Goal: Complete application form

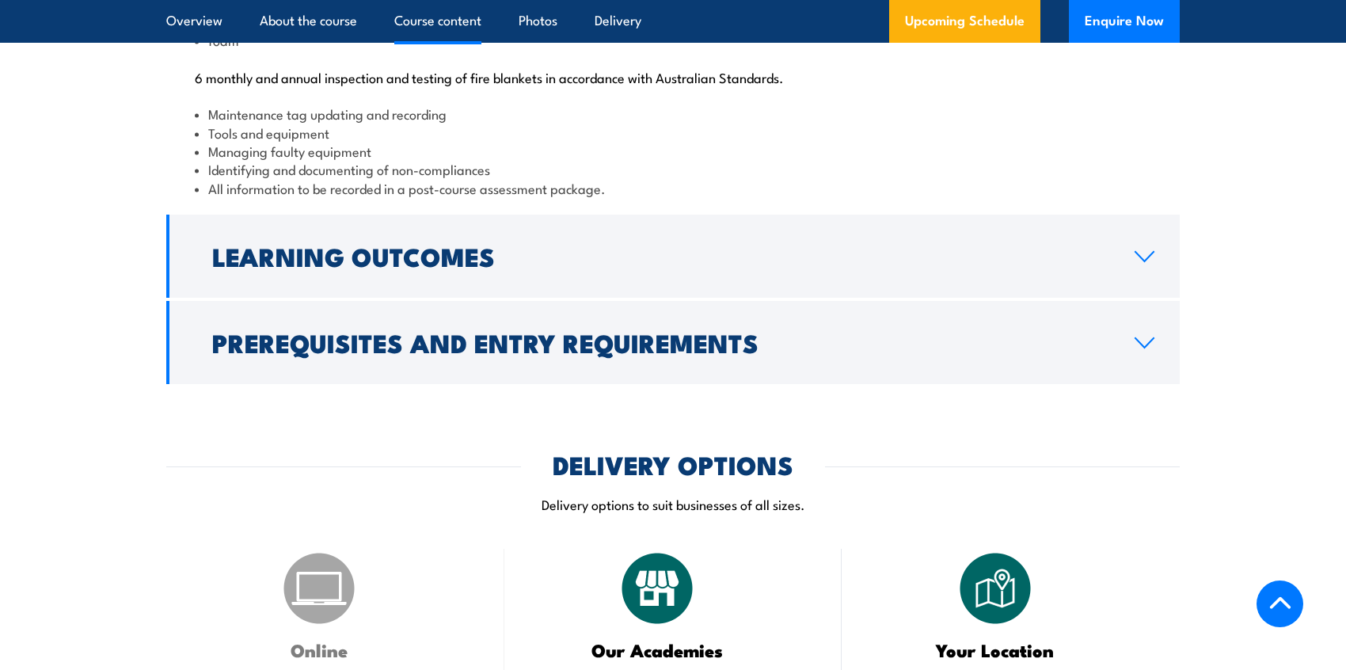
scroll to position [1825, 0]
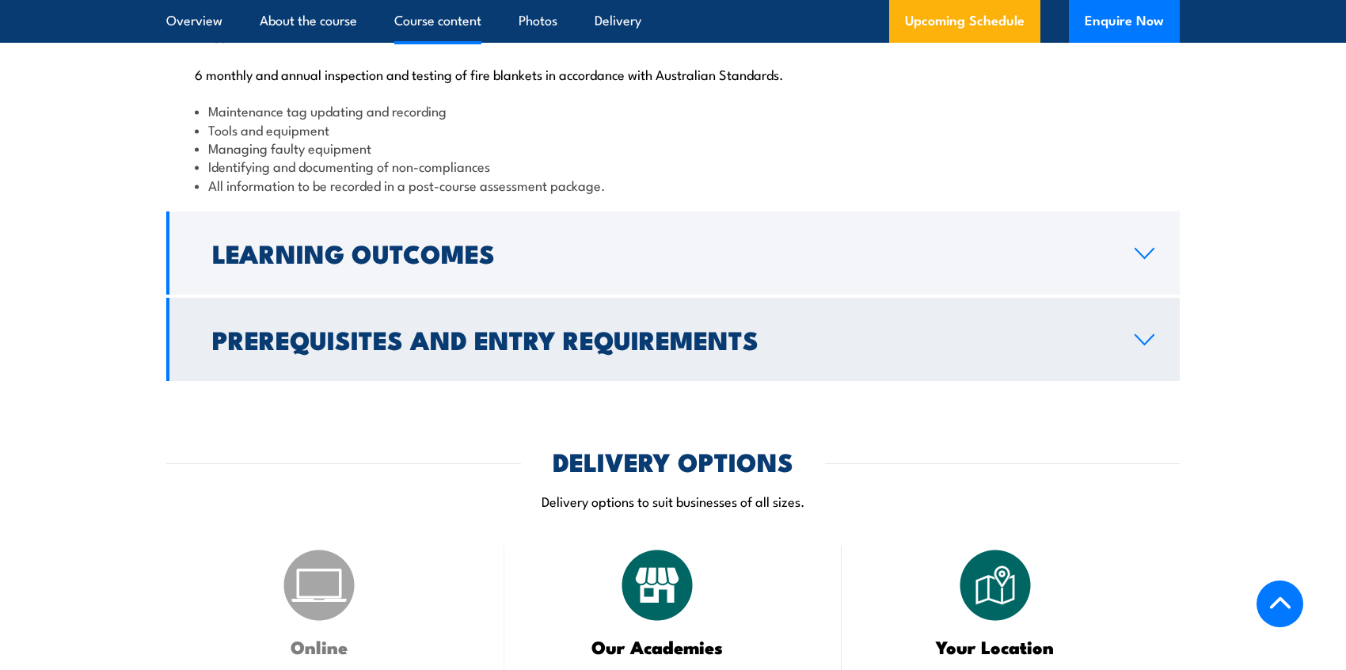
click at [1122, 381] on link "Prerequisites and Entry Requirements" at bounding box center [672, 339] width 1013 height 83
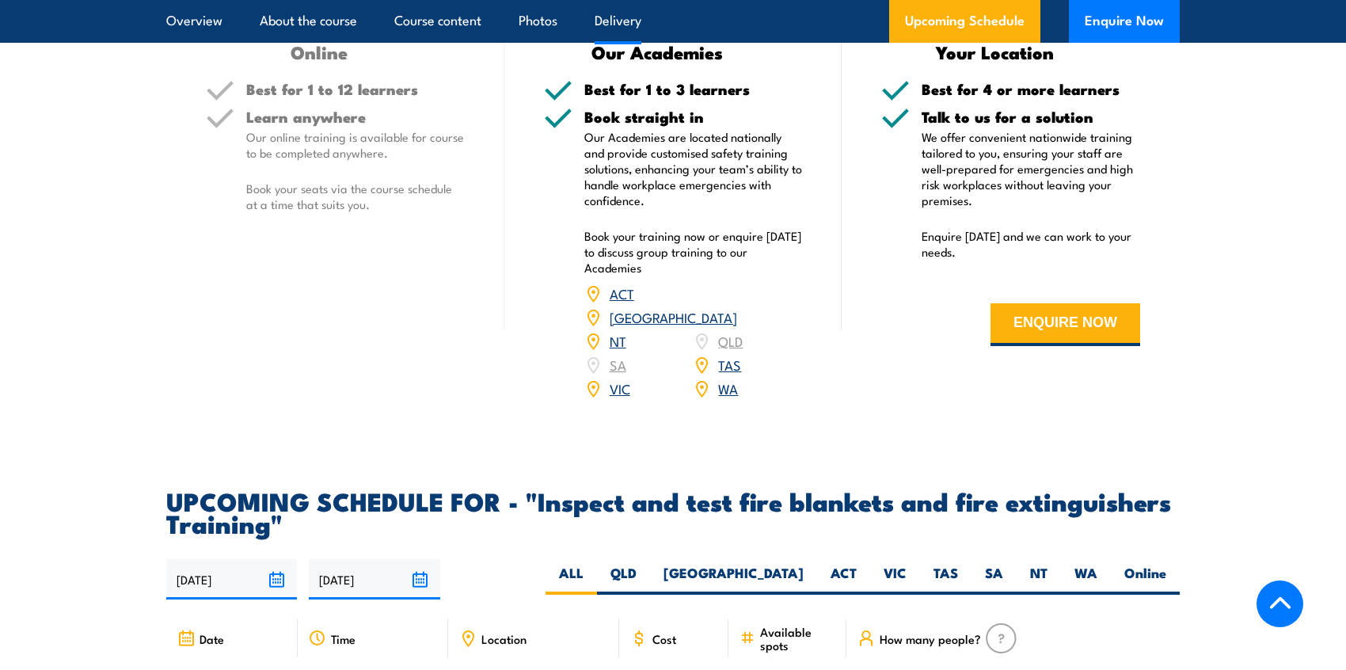
scroll to position [2354, 0]
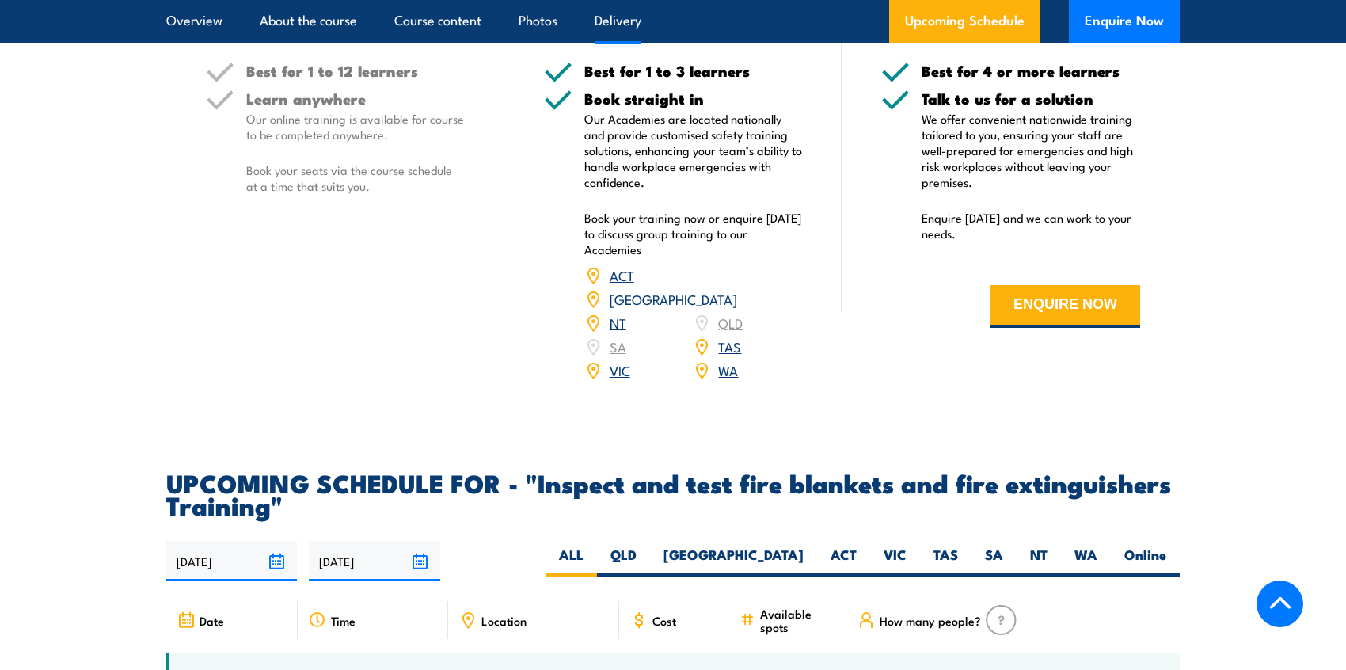
click at [618, 379] on link "VIC" at bounding box center [620, 369] width 21 height 19
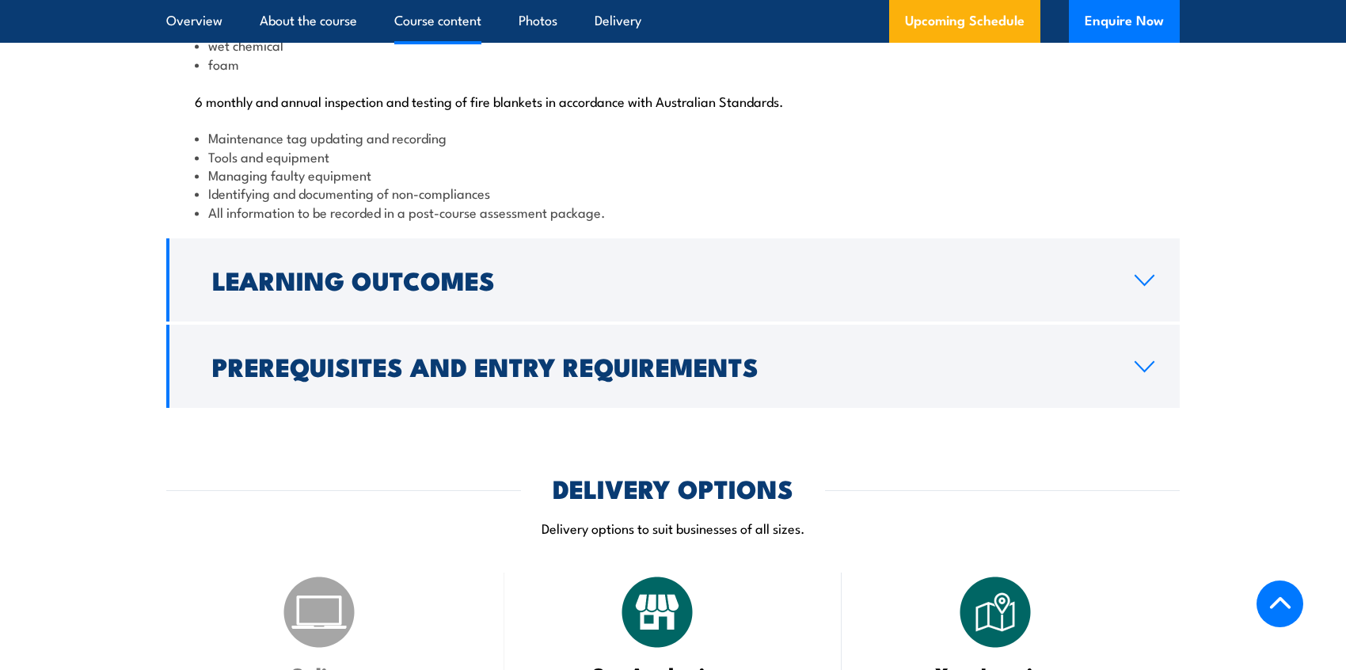
scroll to position [1796, 0]
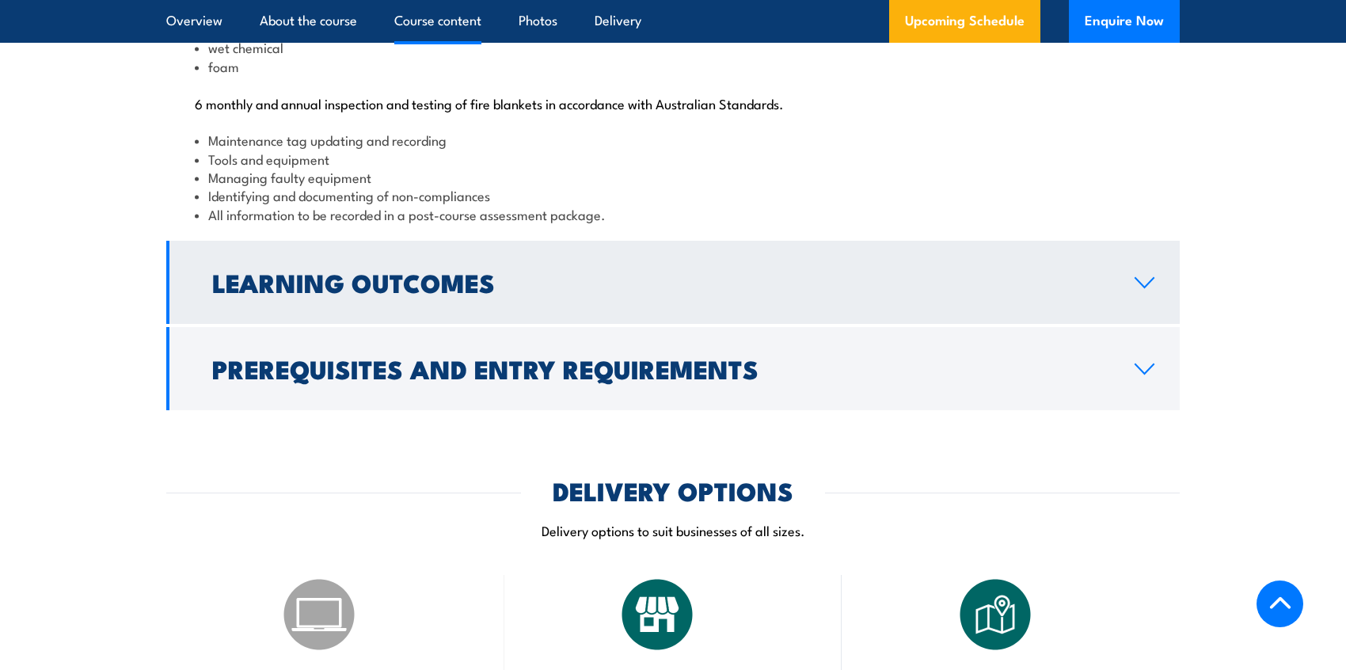
click at [288, 293] on h2 "Learning Outcomes" at bounding box center [660, 282] width 897 height 22
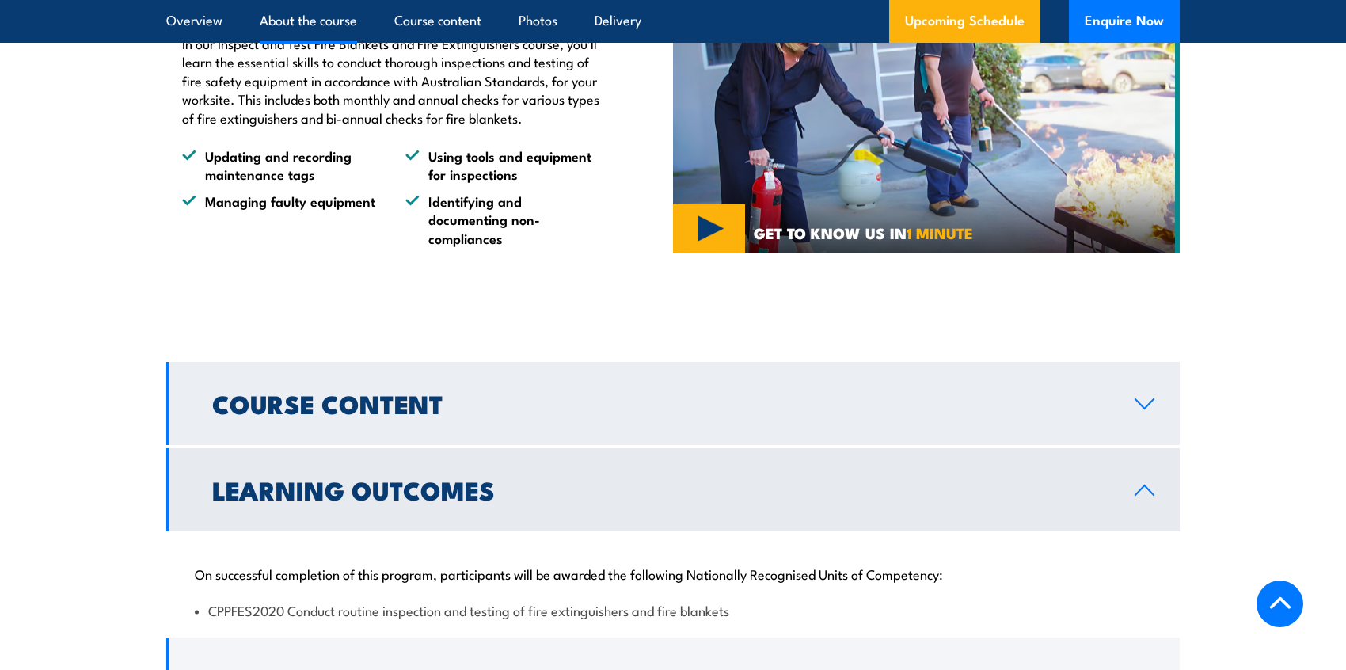
scroll to position [1263, 0]
click at [276, 415] on h2 "Course Content" at bounding box center [660, 404] width 897 height 22
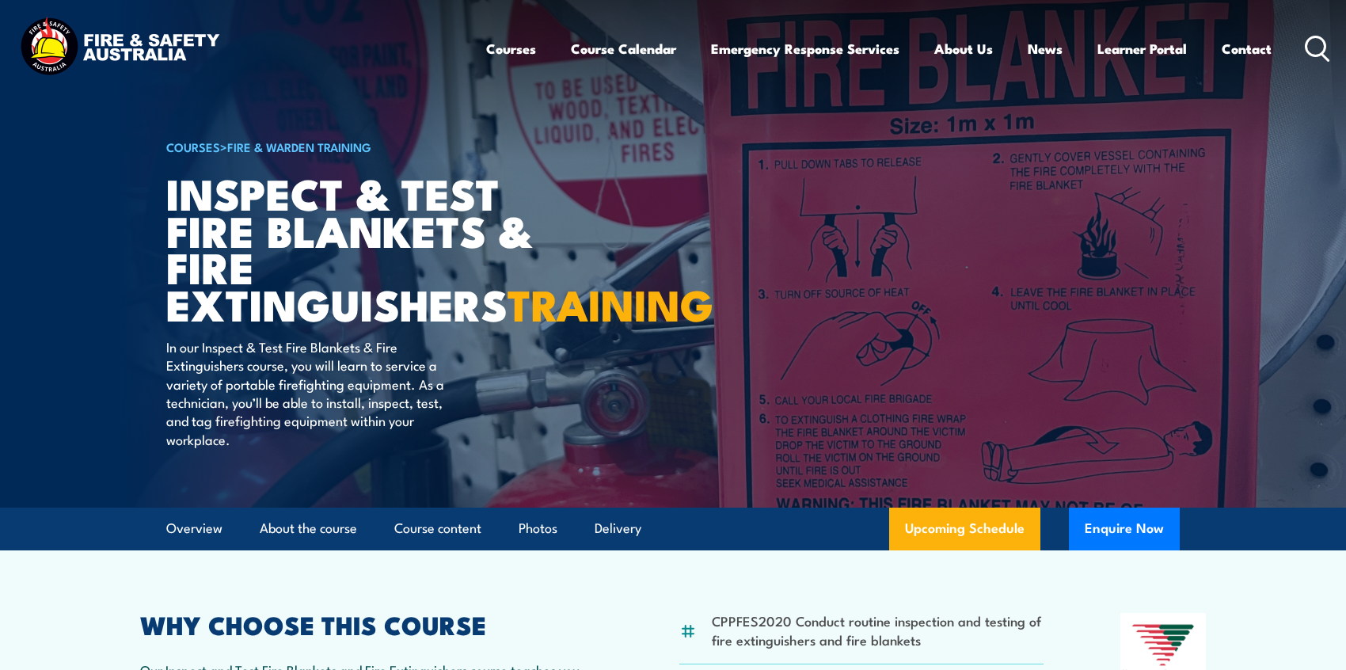
scroll to position [0, 0]
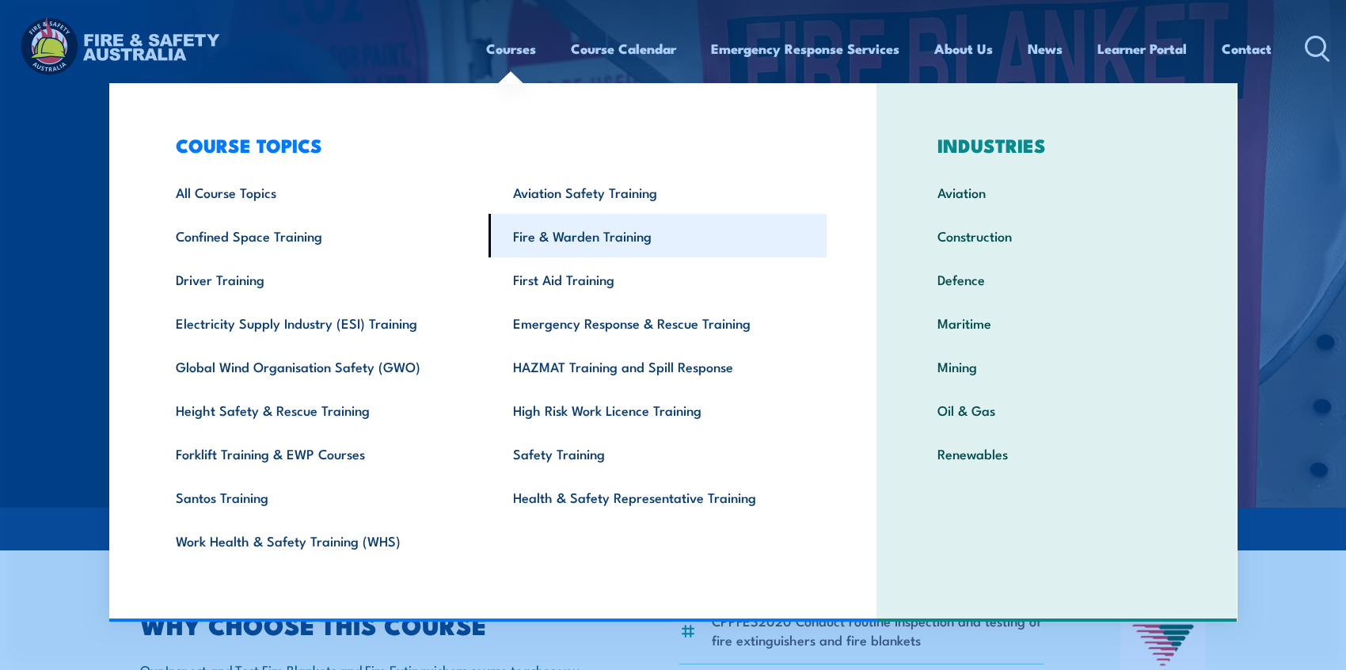
click at [565, 238] on link "Fire & Warden Training" at bounding box center [657, 236] width 338 height 44
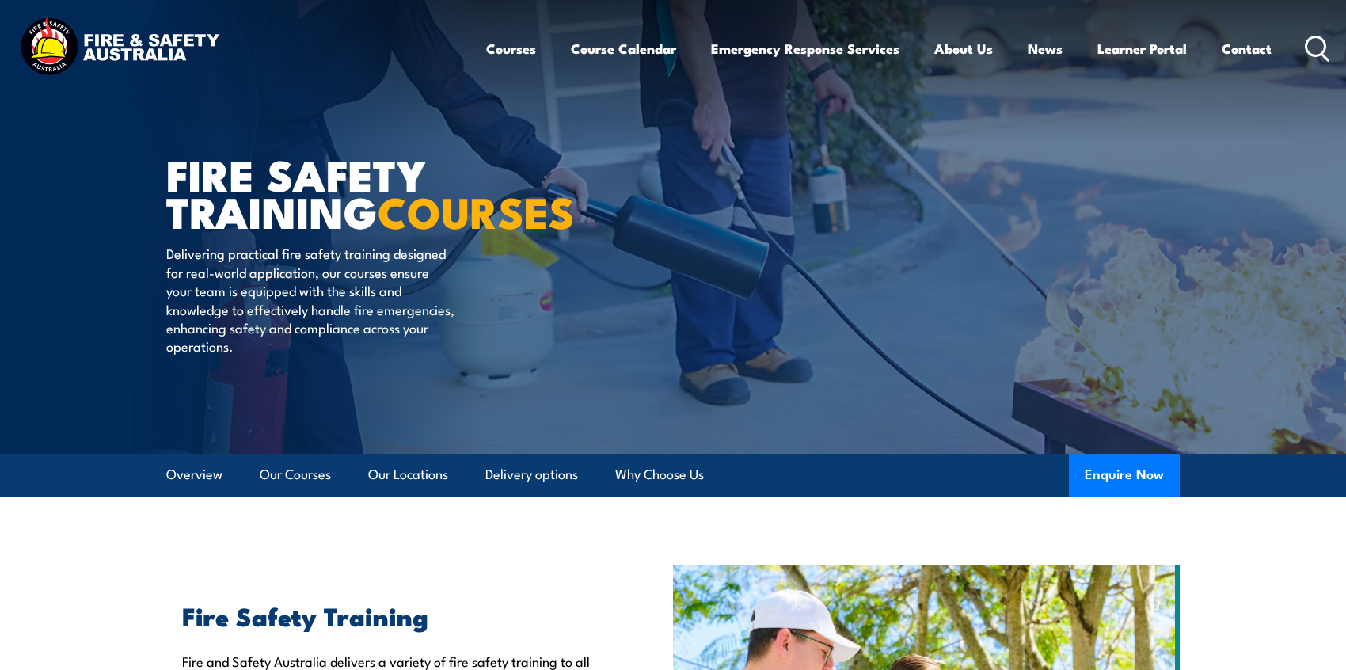
click at [1315, 45] on icon at bounding box center [1317, 49] width 25 height 26
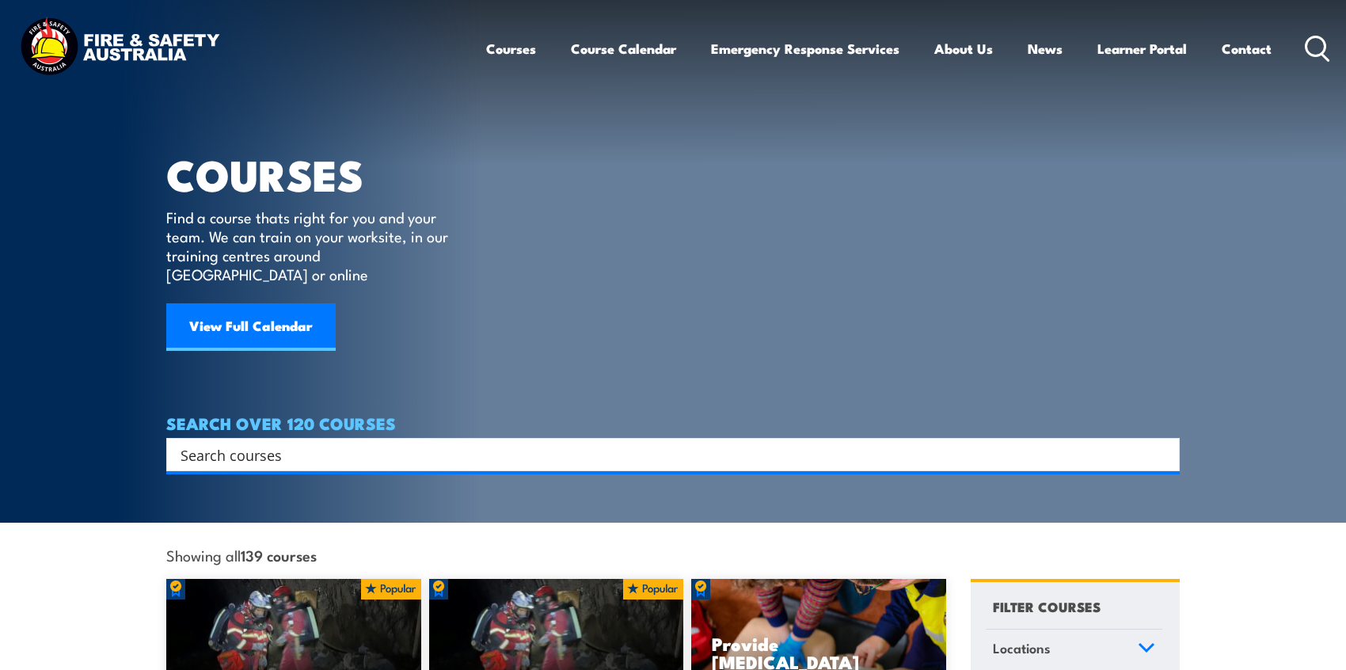
click at [407, 443] on input "Search input" at bounding box center [663, 455] width 964 height 24
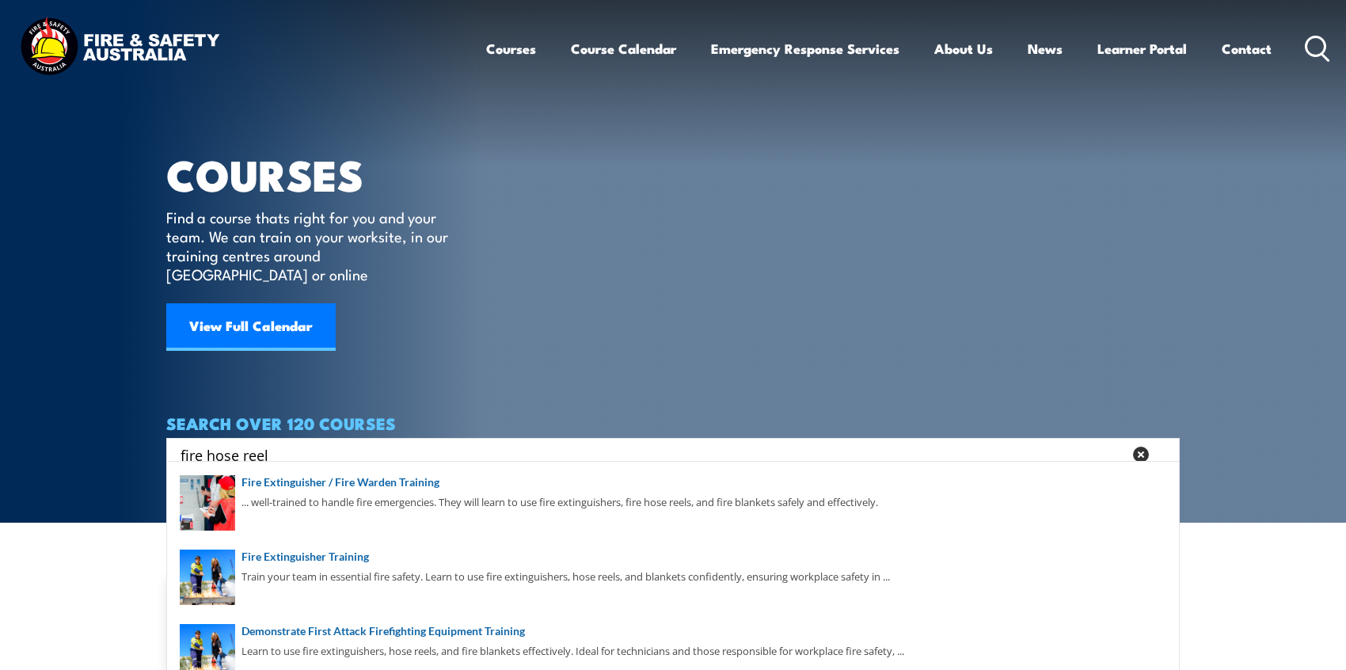
type input "fire hose reel"
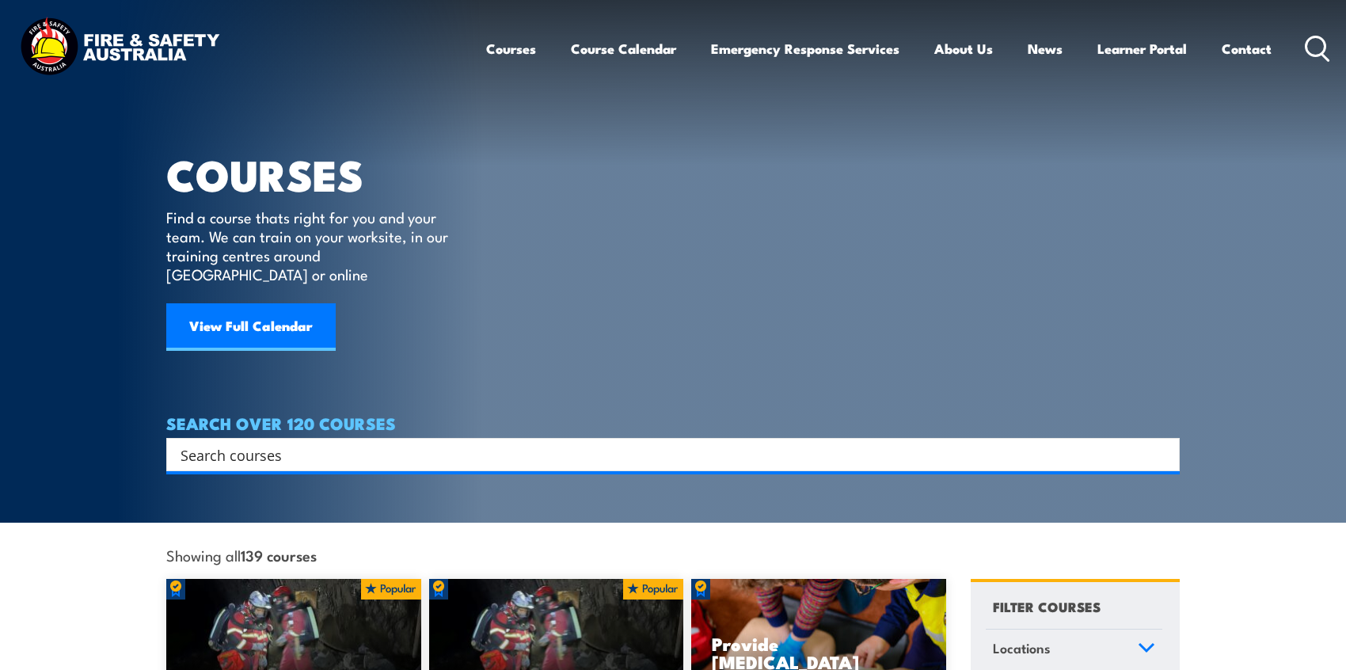
scroll to position [465, 0]
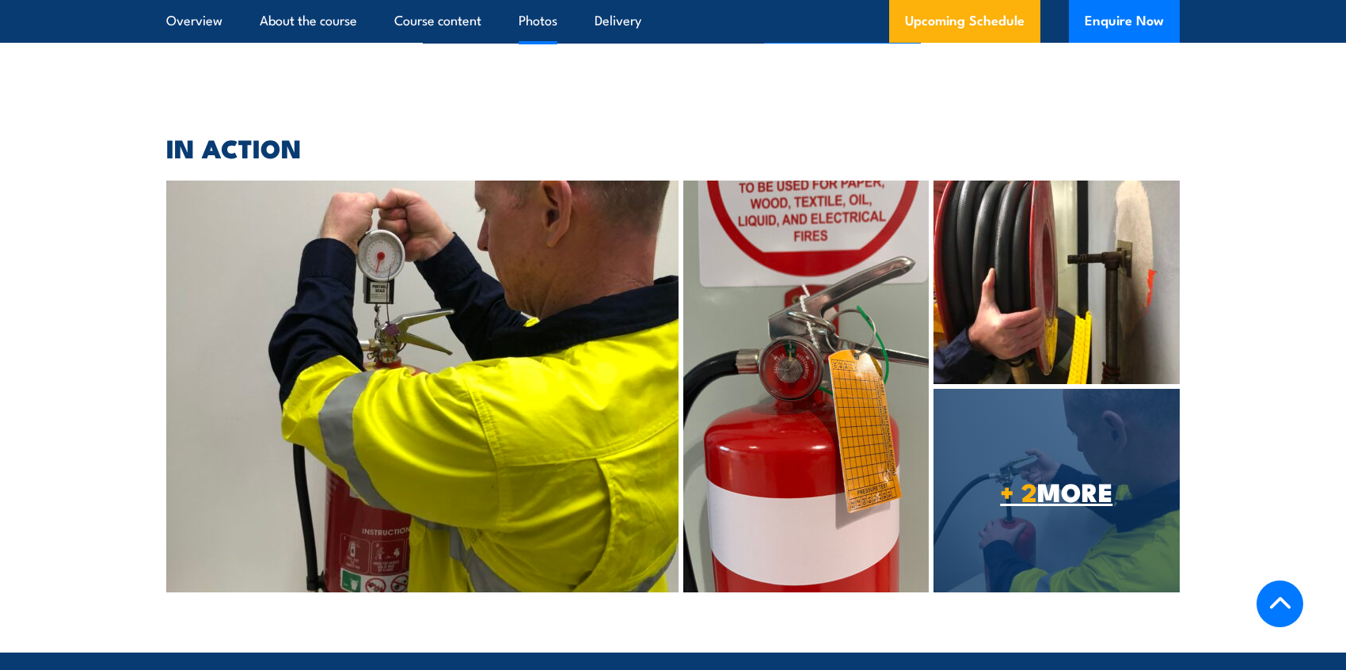
scroll to position [4499, 0]
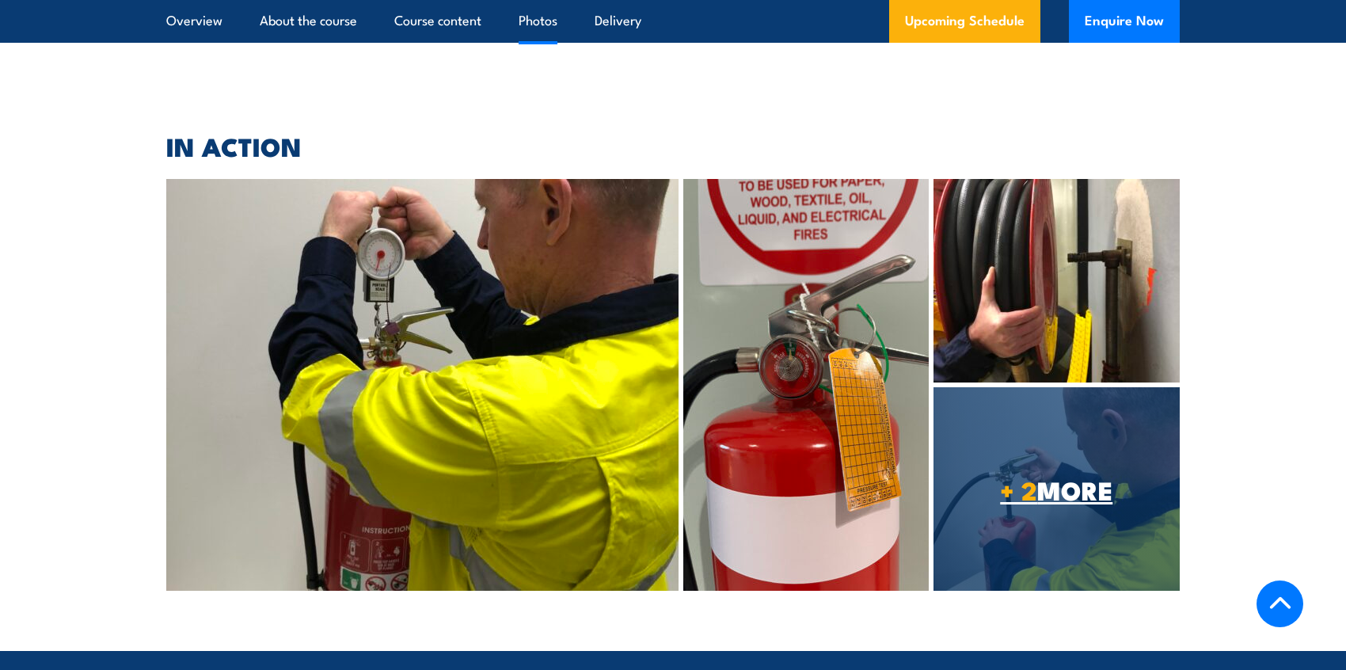
click at [1088, 488] on span "+ 2 MORE" at bounding box center [1056, 489] width 246 height 22
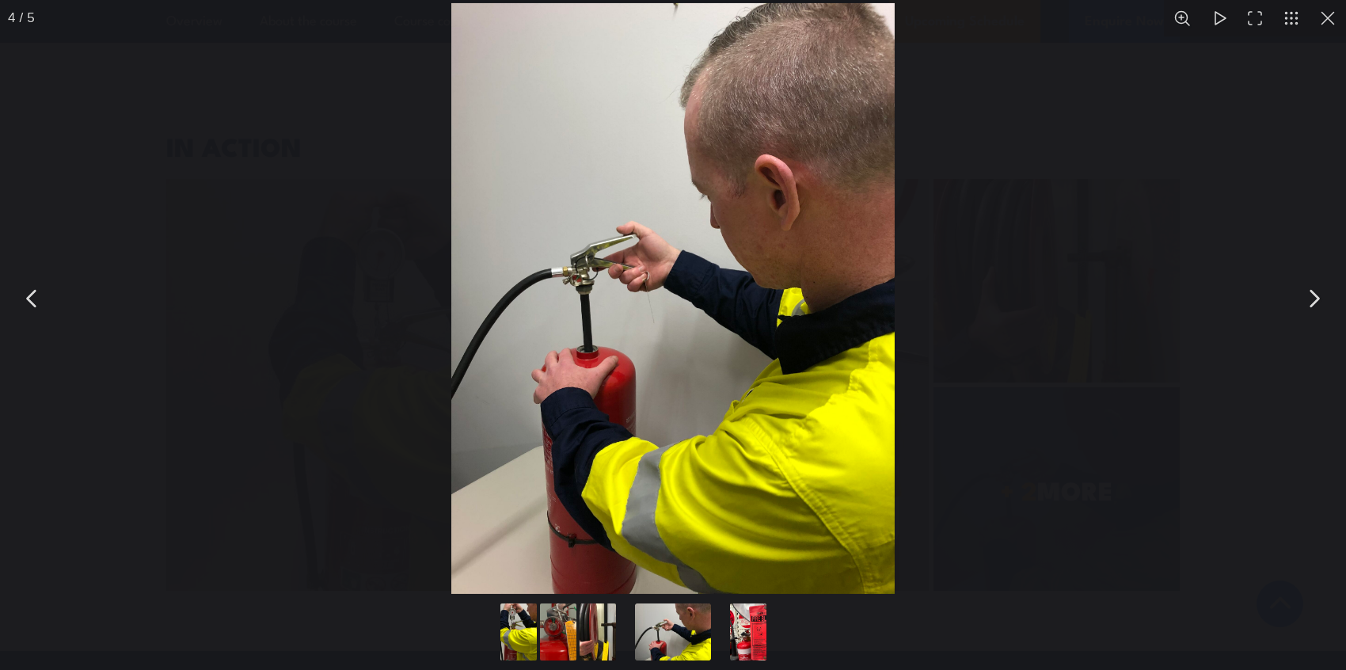
click at [1307, 298] on button "You can close this modal content with the ESC key" at bounding box center [1314, 299] width 40 height 40
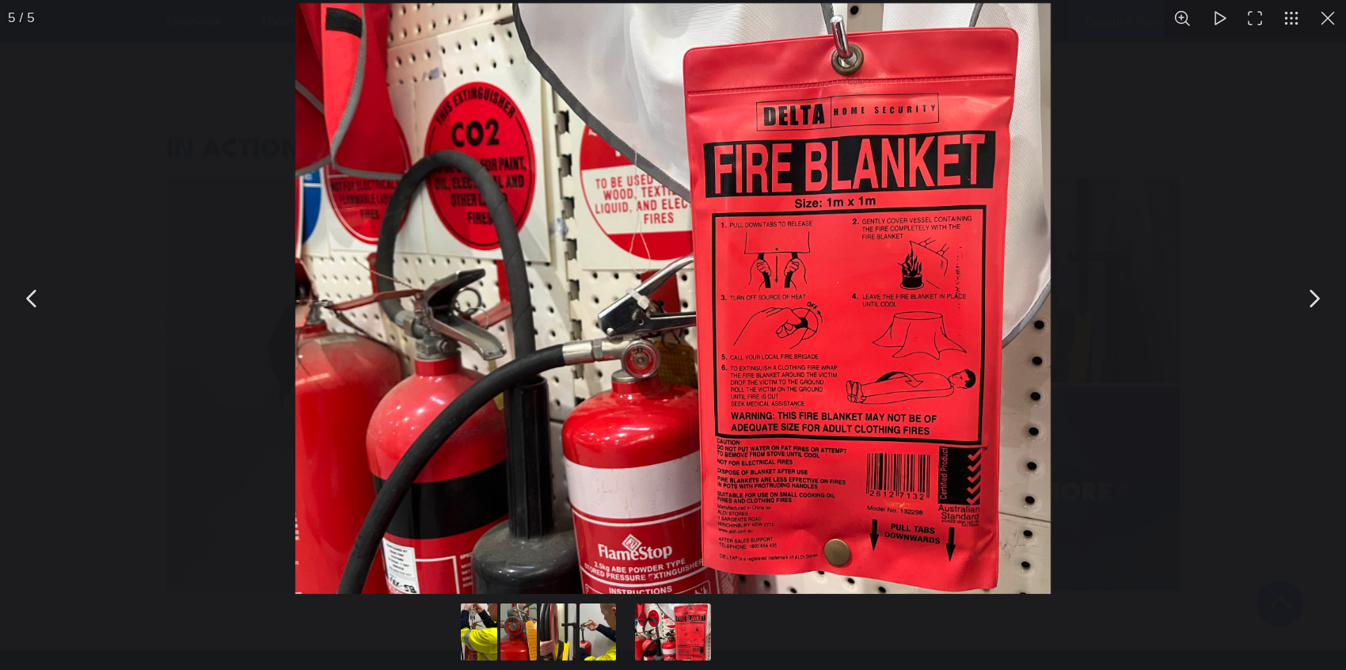
click at [1312, 299] on button "You can close this modal content with the ESC key" at bounding box center [1314, 299] width 40 height 40
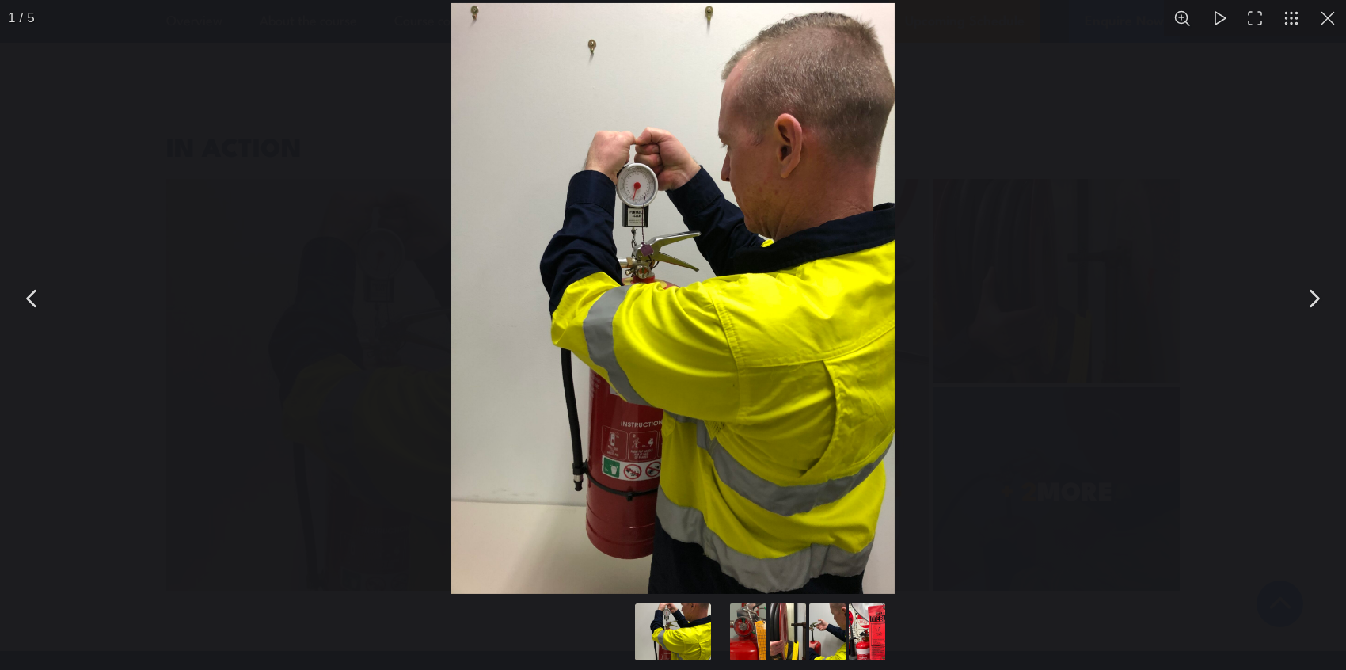
click at [1312, 299] on button "You can close this modal content with the ESC key" at bounding box center [1314, 299] width 40 height 40
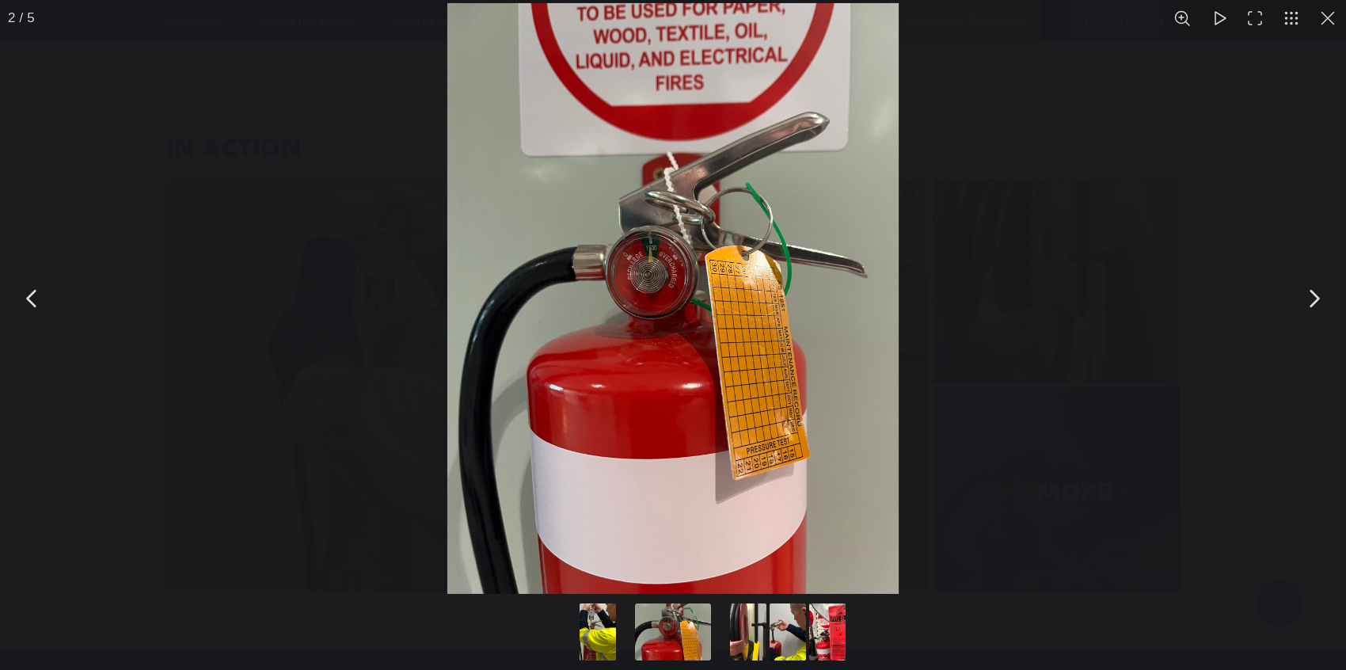
click at [1317, 302] on button "You can close this modal content with the ESC key" at bounding box center [1314, 299] width 40 height 40
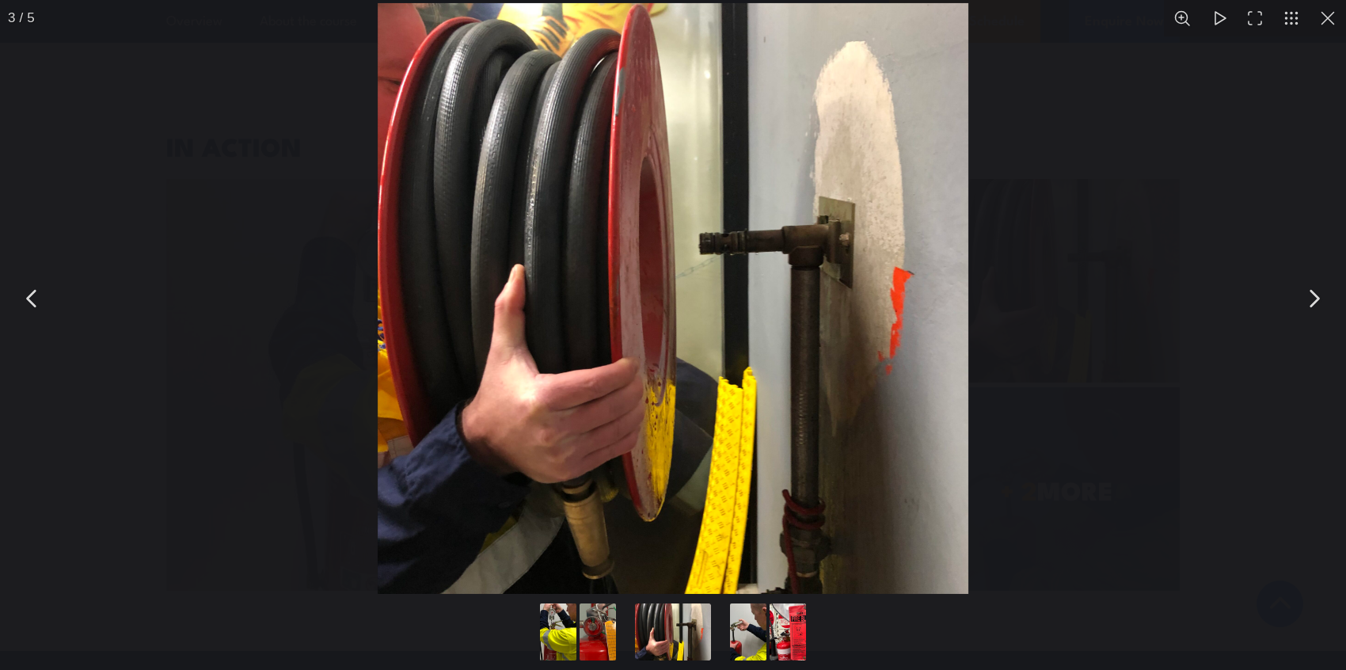
click at [1316, 303] on button "You can close this modal content with the ESC key" at bounding box center [1314, 299] width 40 height 40
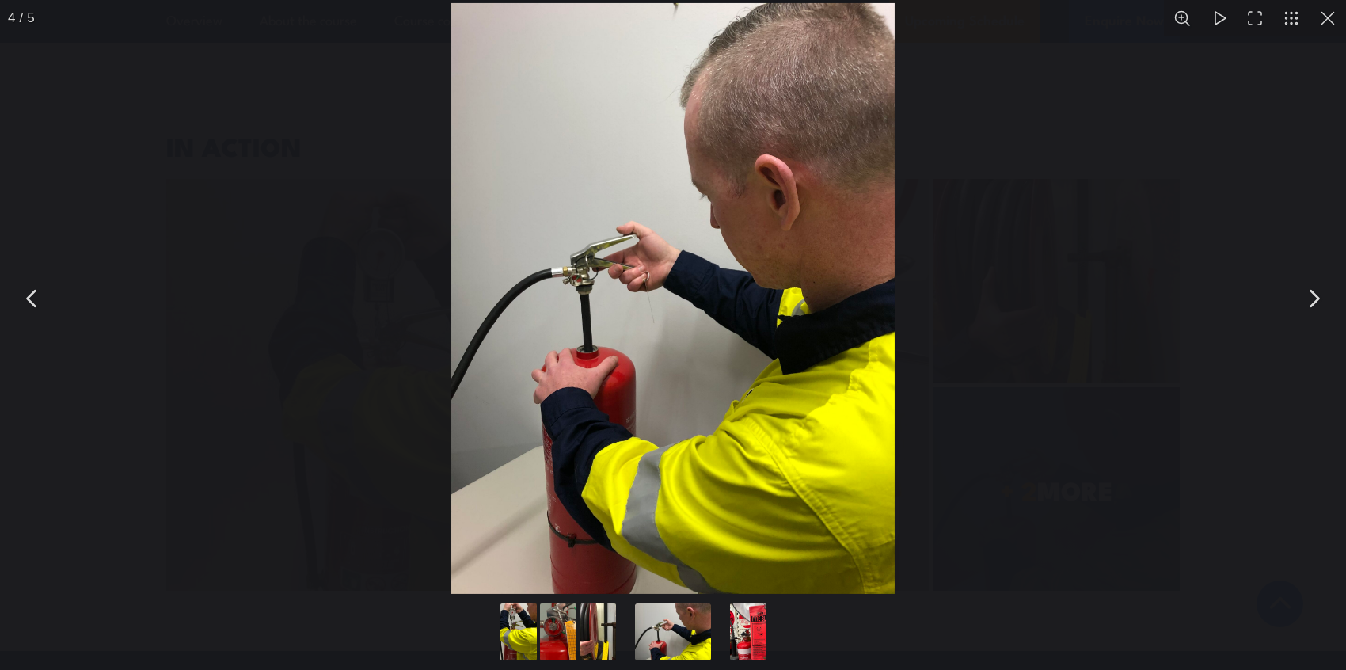
click at [1322, 15] on button "You can close this modal content with the ESC key" at bounding box center [1328, 18] width 36 height 36
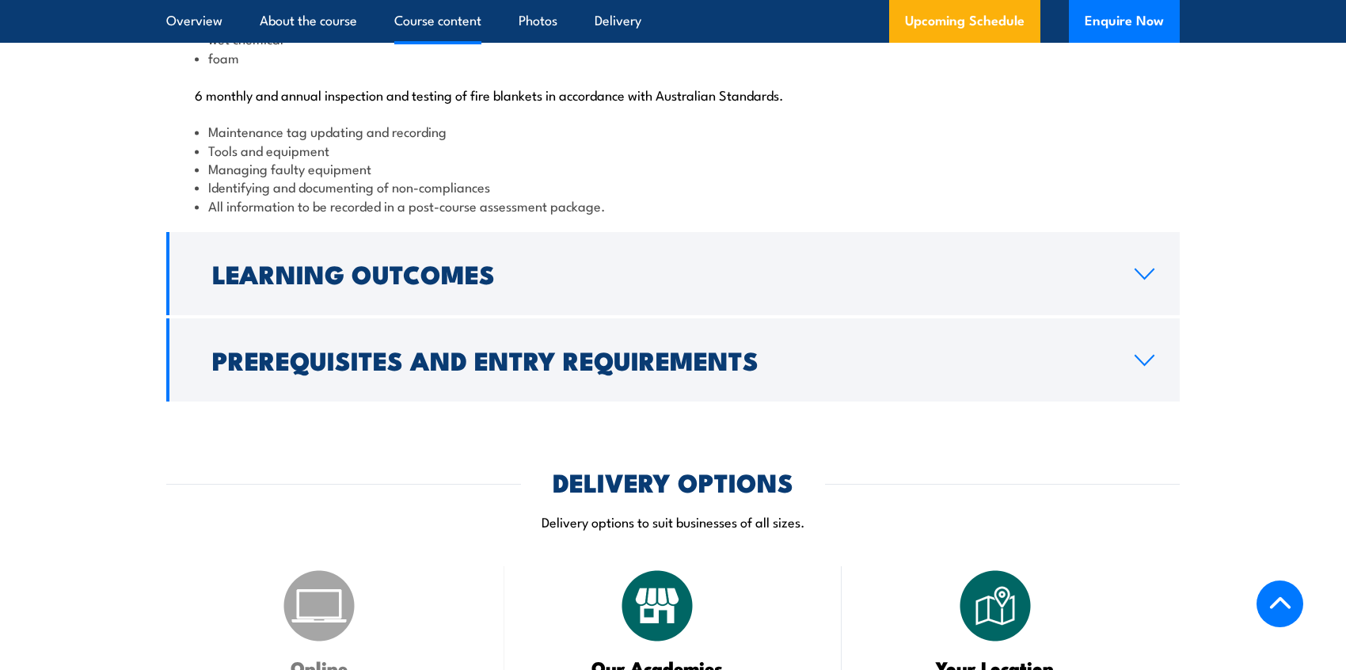
scroll to position [1809, 0]
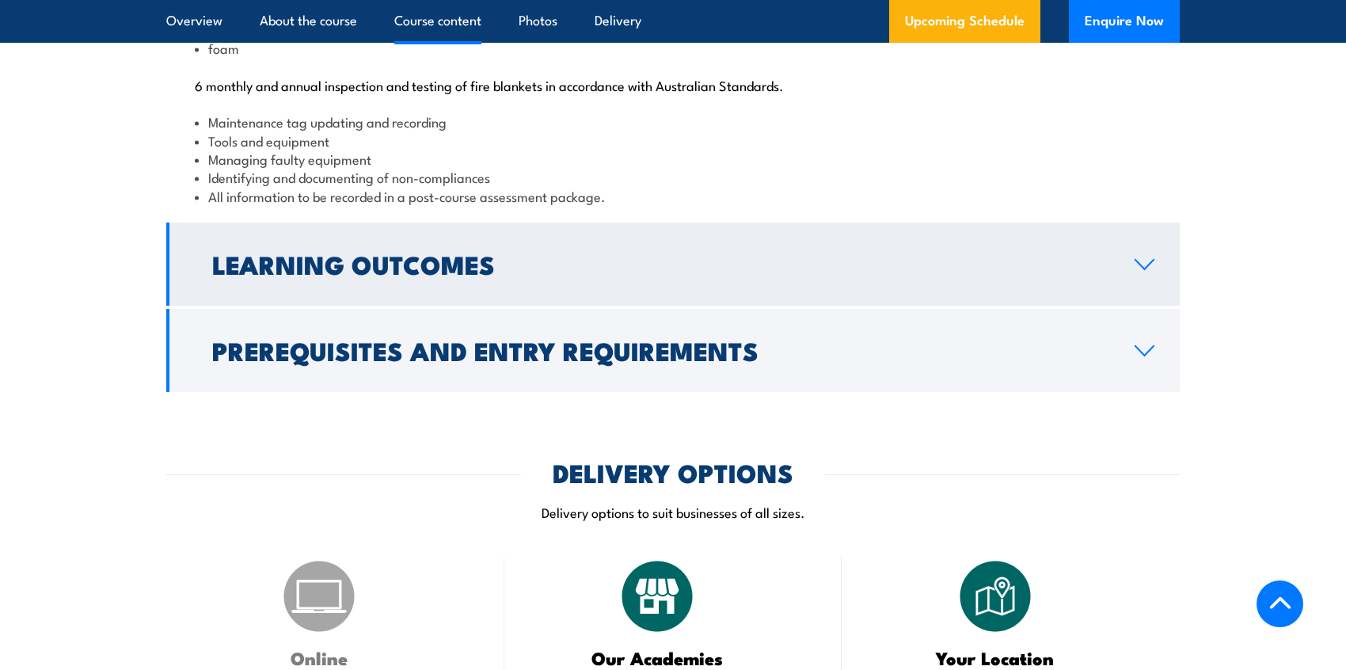
click at [475, 275] on h2 "Learning Outcomes" at bounding box center [660, 264] width 897 height 22
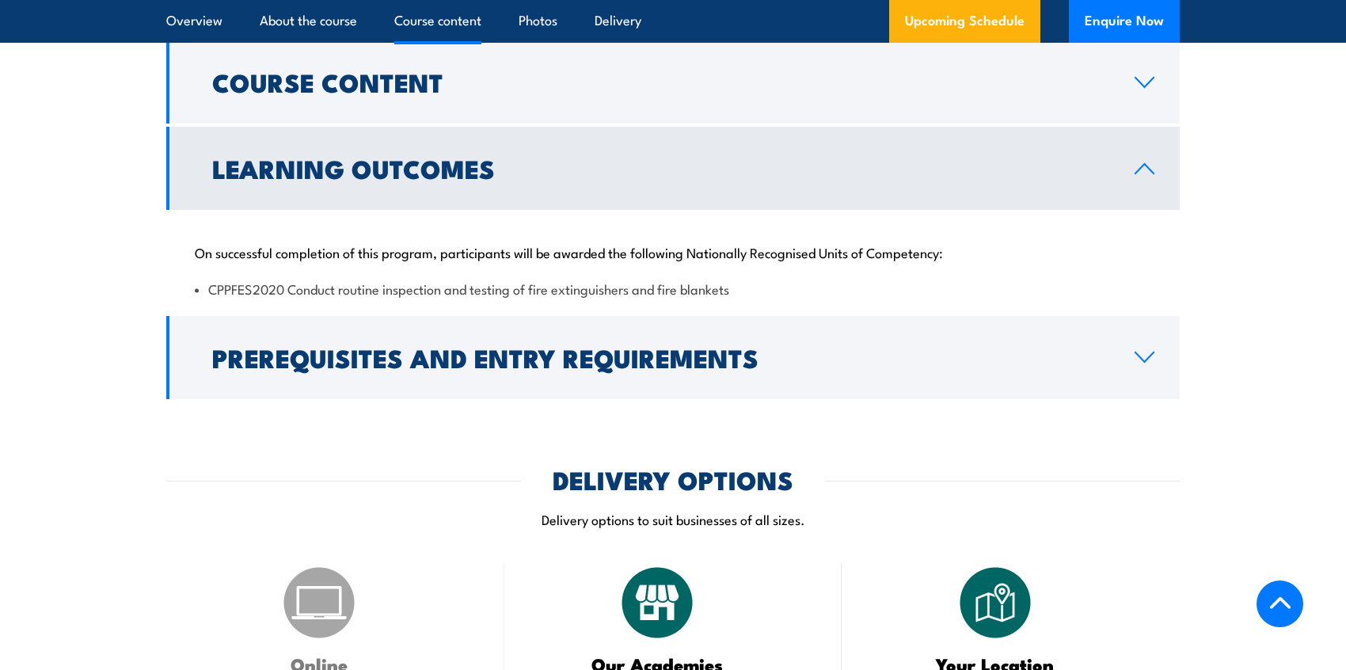
scroll to position [1583, 0]
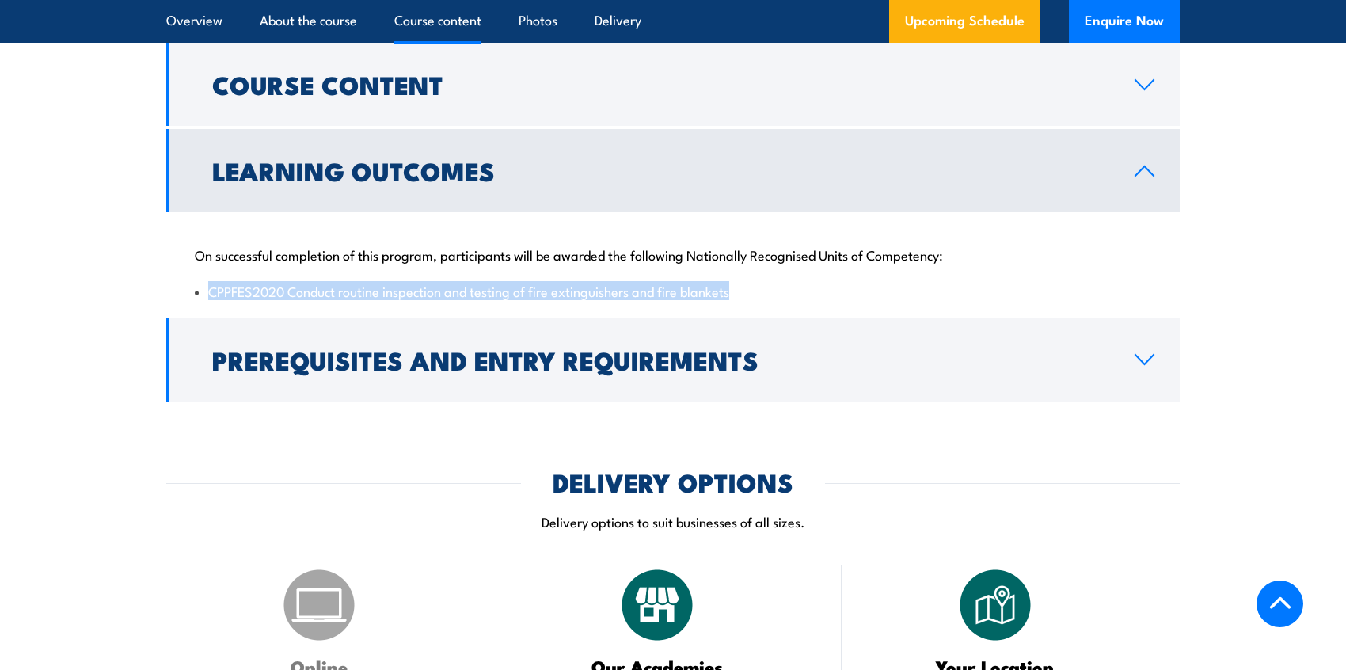
drag, startPoint x: 736, startPoint y: 336, endPoint x: 210, endPoint y: 332, distance: 526.5
click at [210, 300] on li "CPPFES2020 Conduct routine inspection and testing of fire extinguishers and fir…" at bounding box center [673, 291] width 956 height 18
copy li "CPPFES2020 Conduct routine inspection and testing of fire extinguishers and fir…"
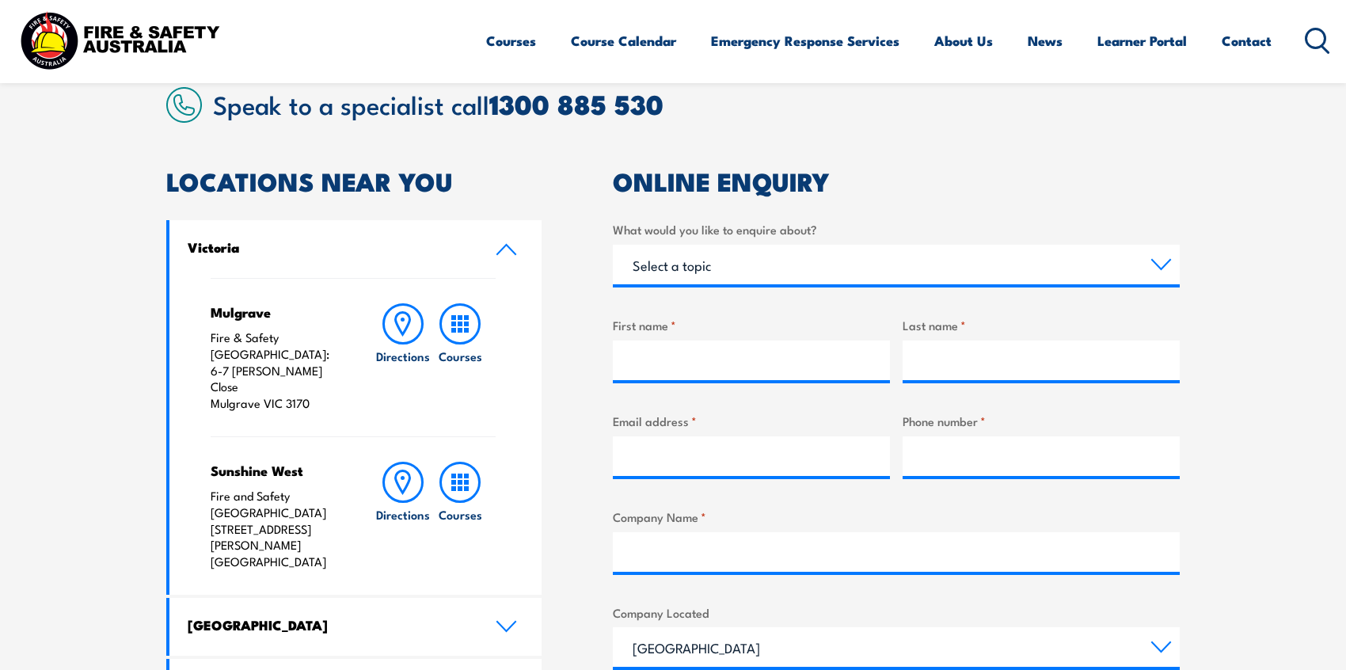
scroll to position [412, 0]
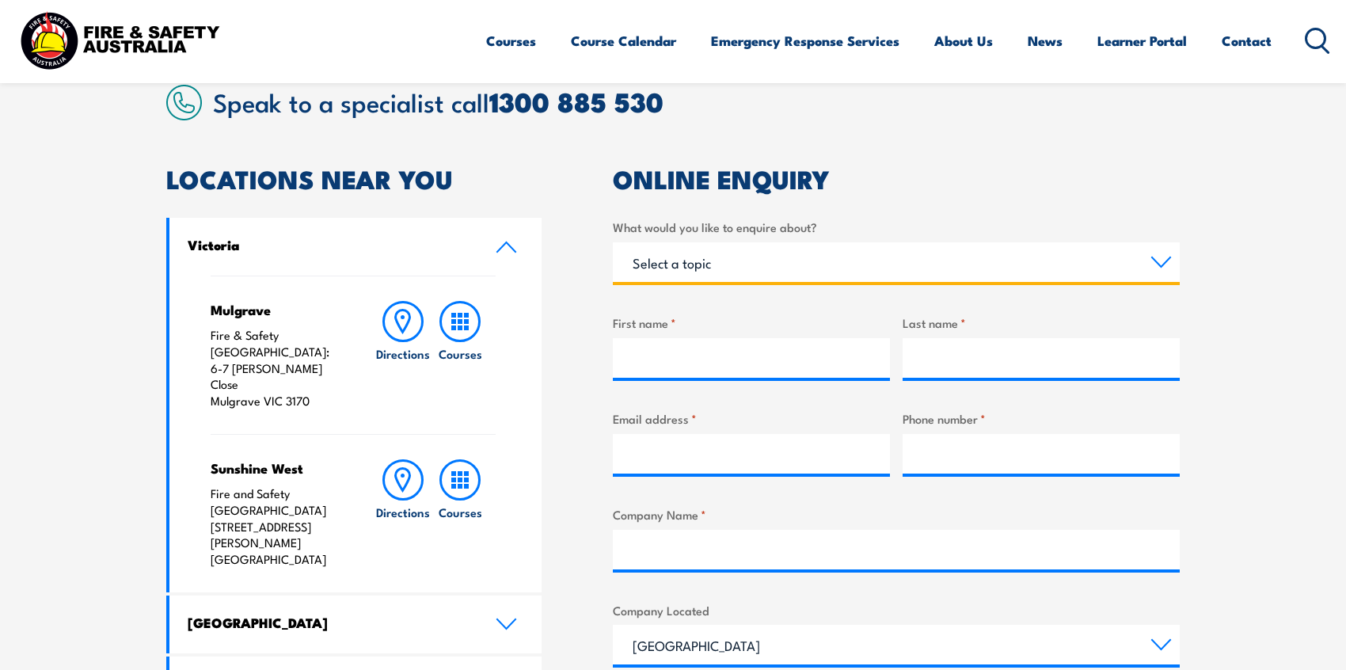
select select "Training"
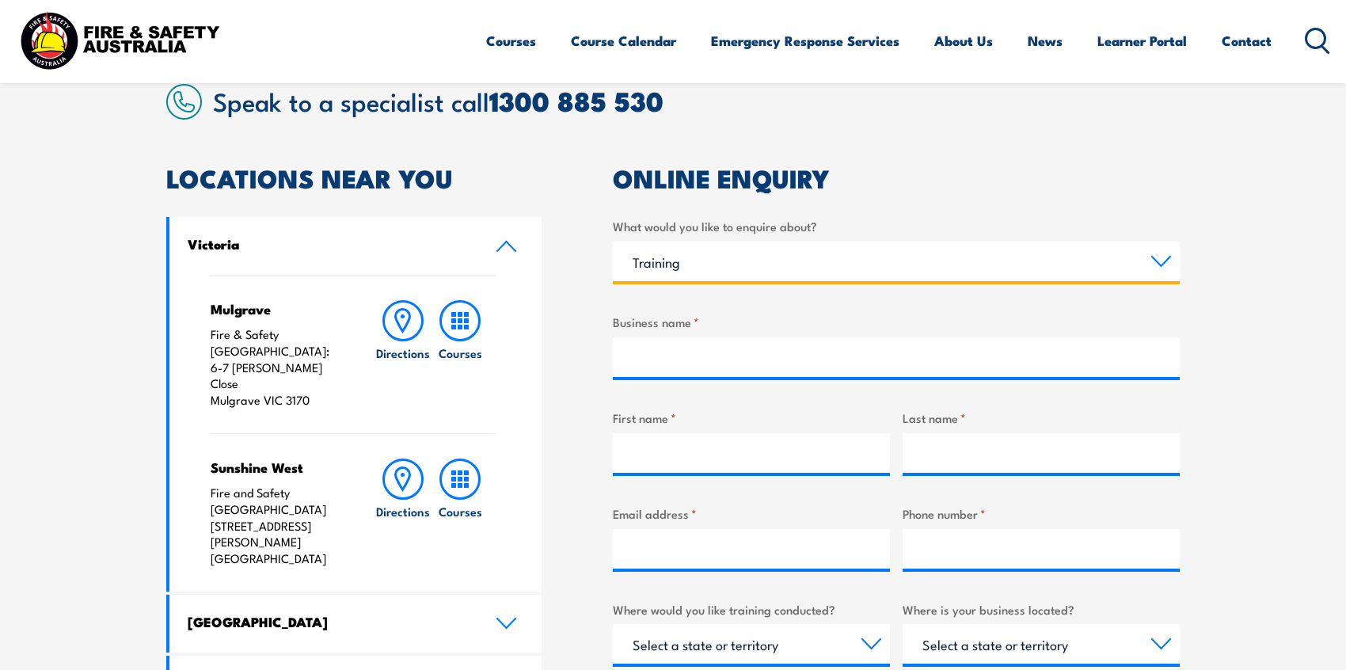
scroll to position [412, 0]
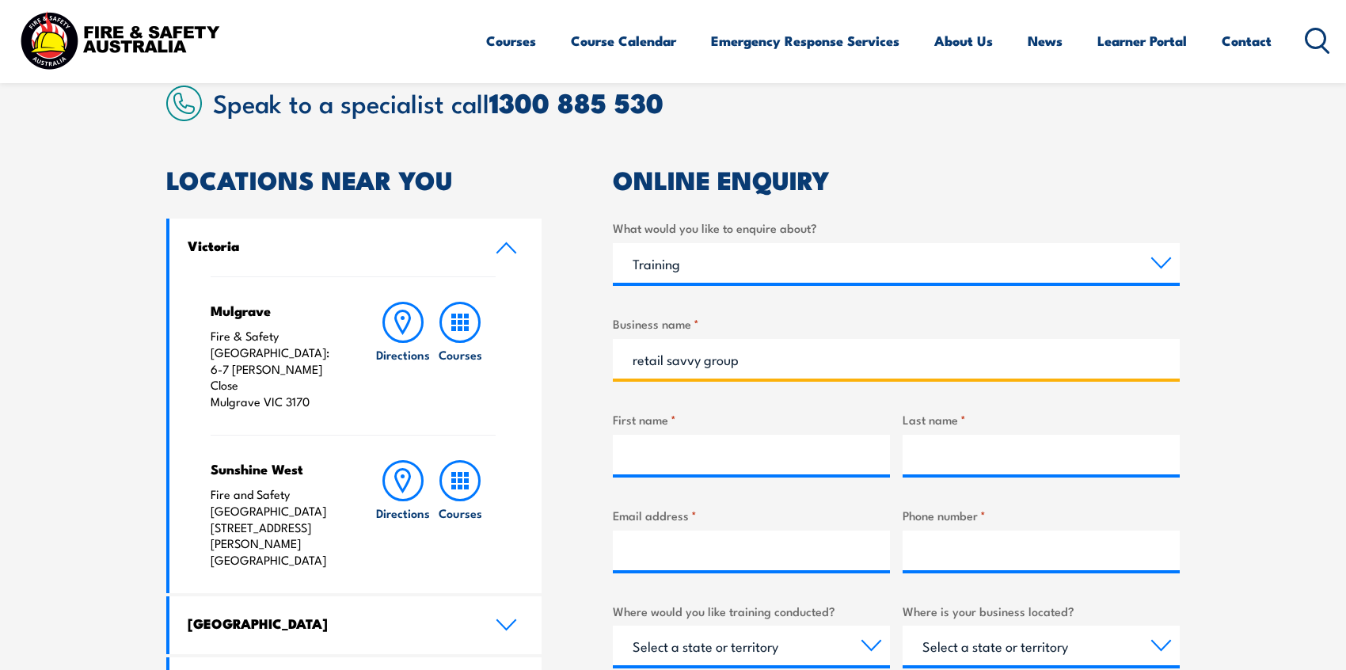
type input "retail savvy group"
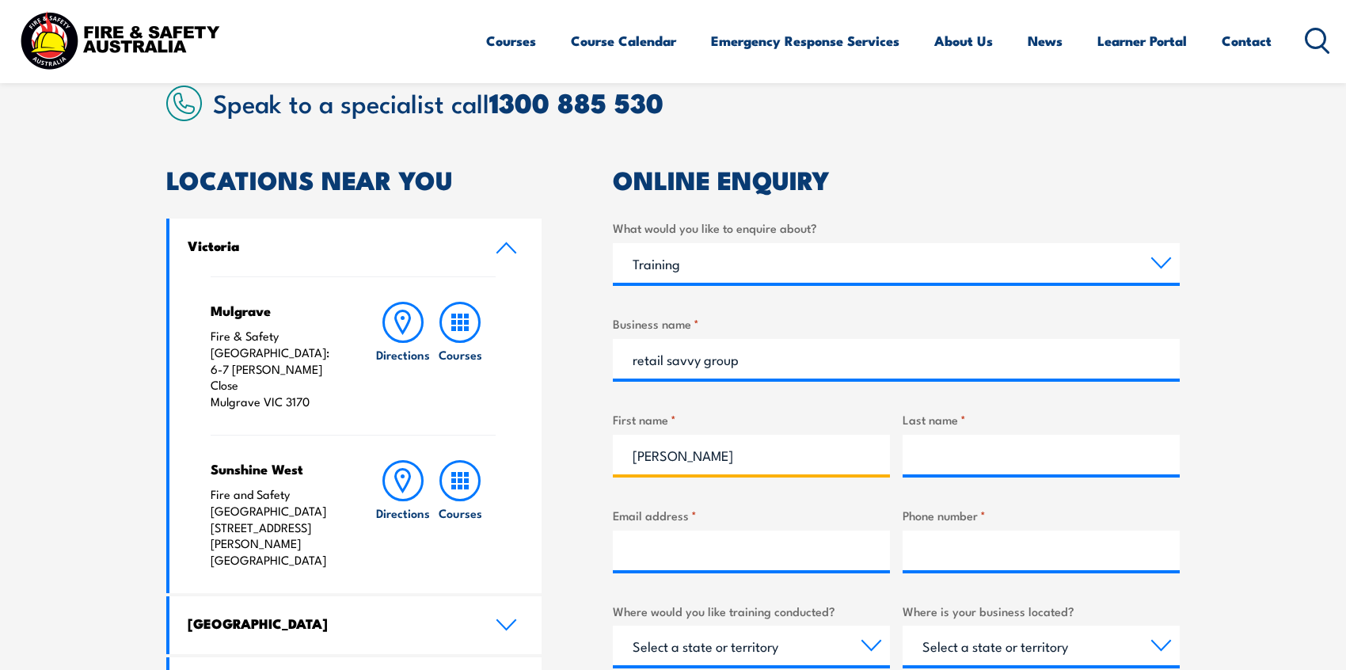
type input "mike"
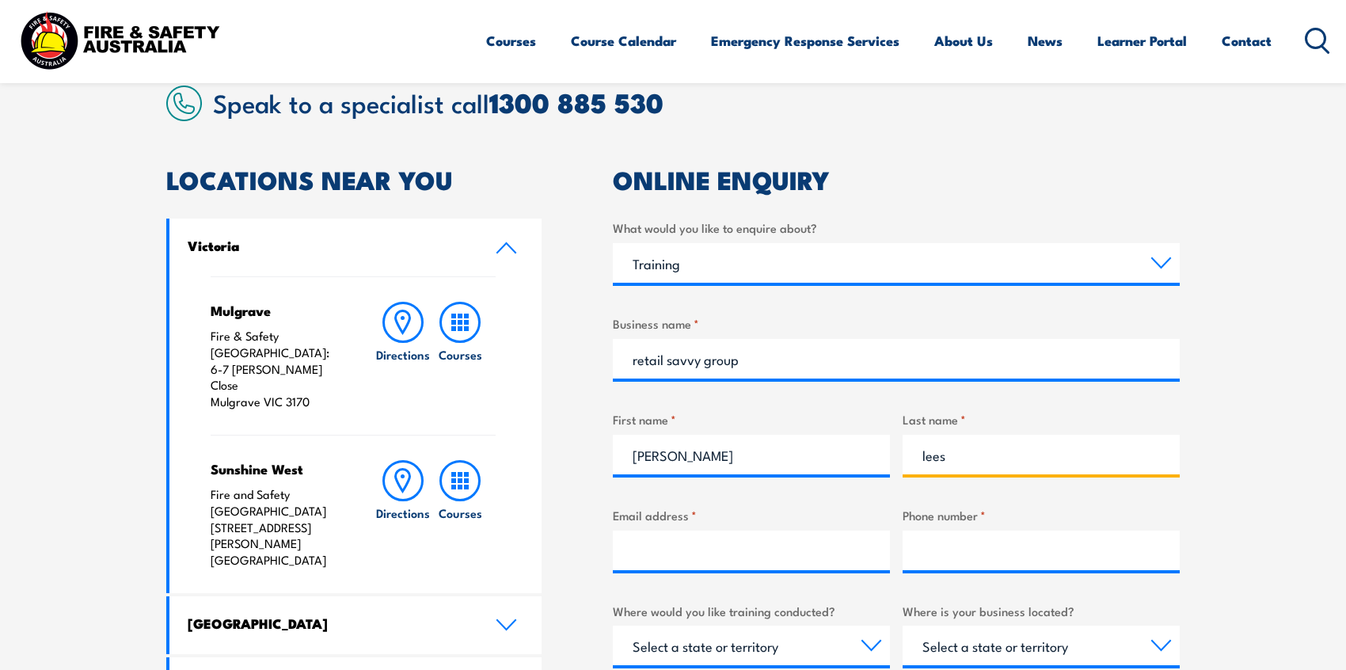
type input "lees"
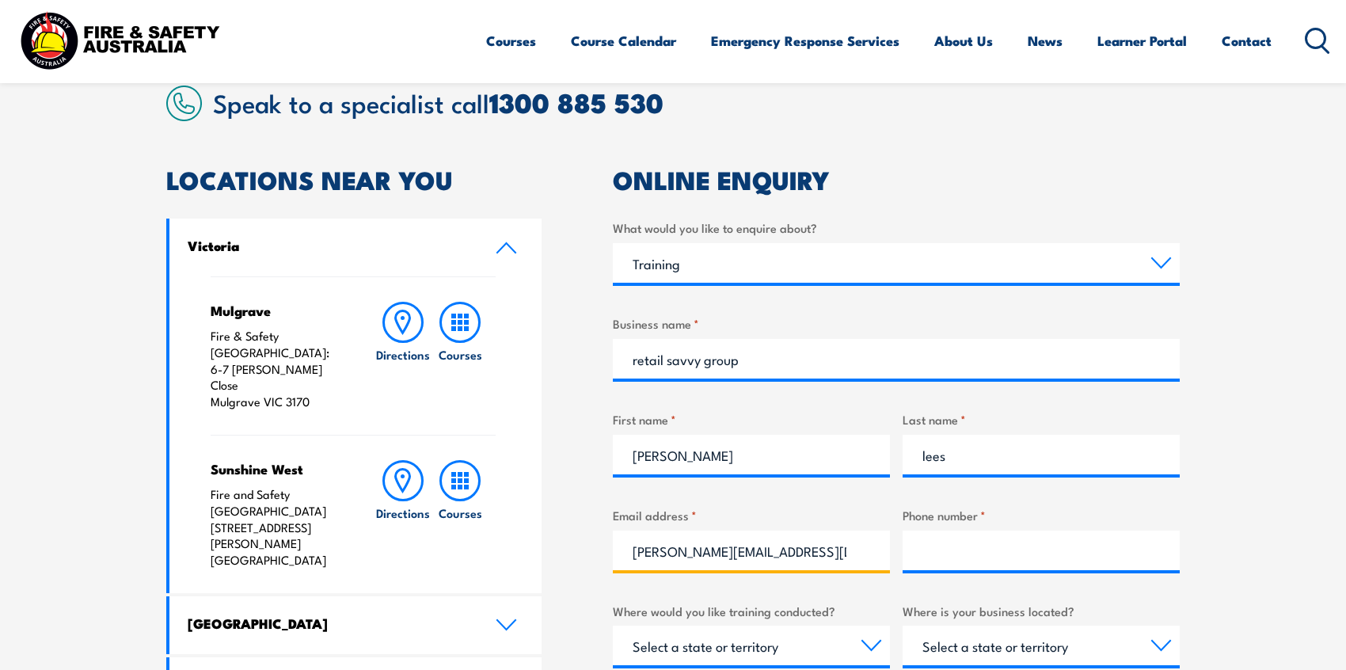
type input "mike@retailsavvygroup.com"
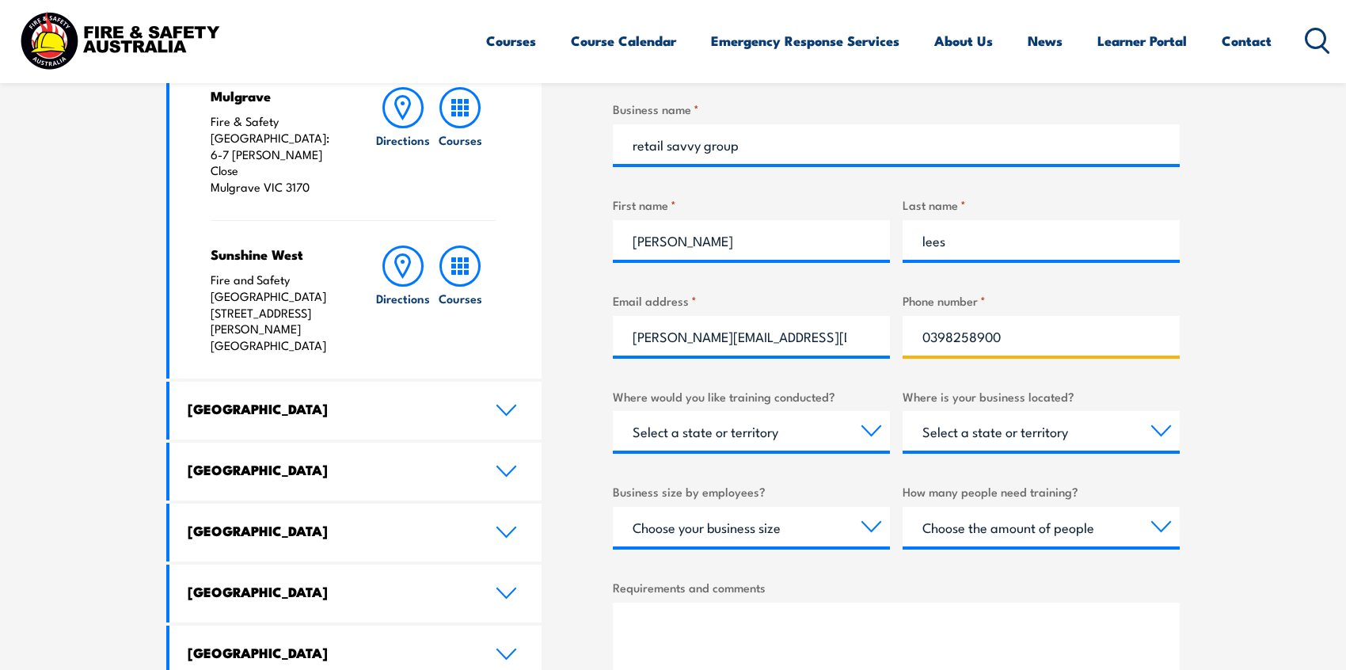
scroll to position [634, 0]
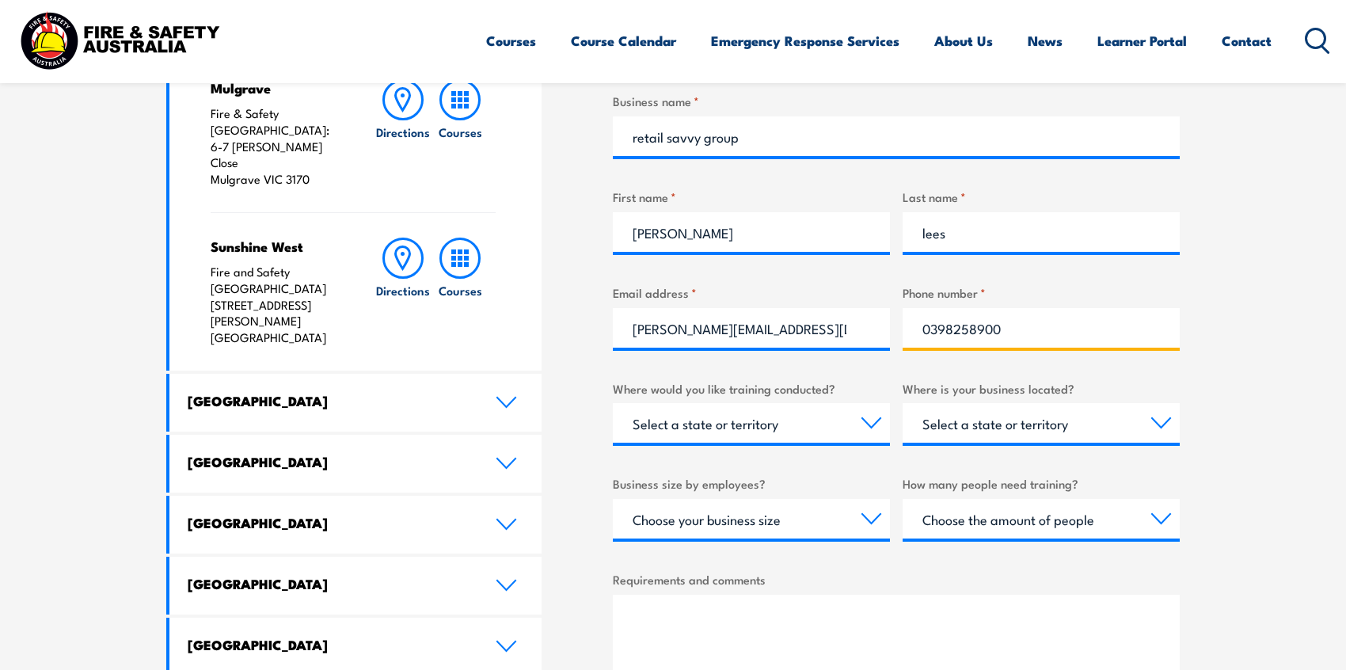
type input "0398258900"
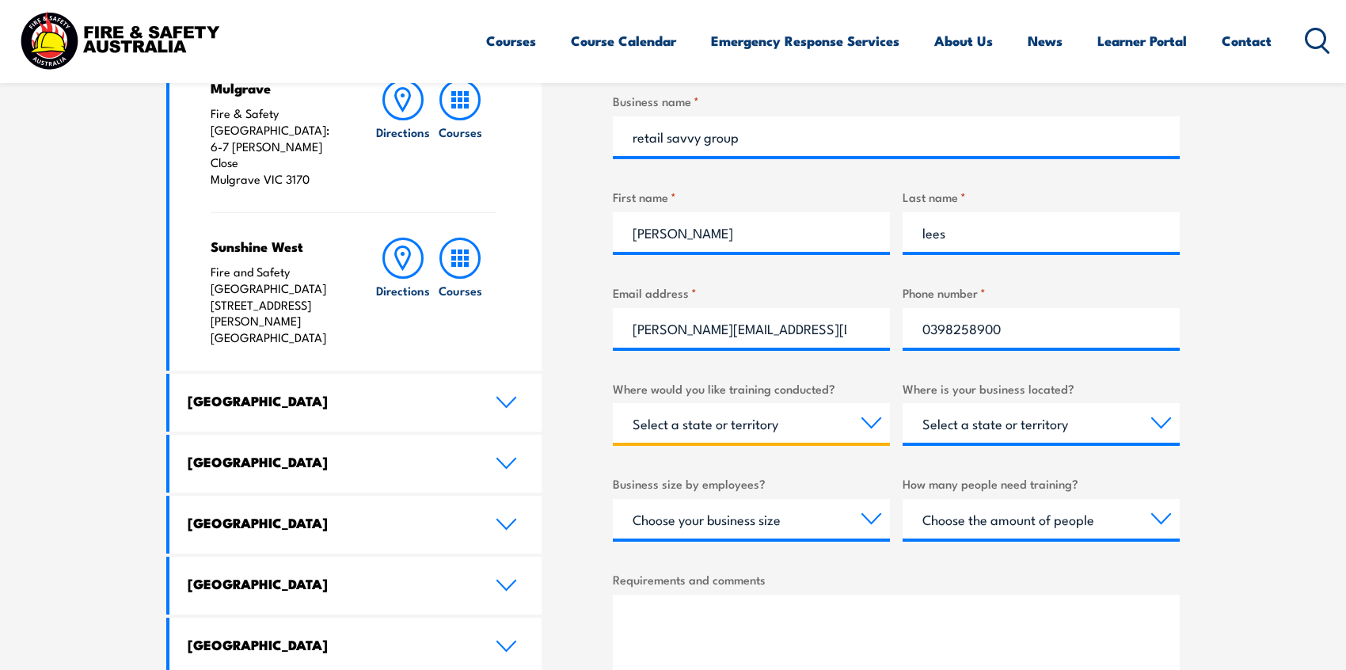
select select "VIC"
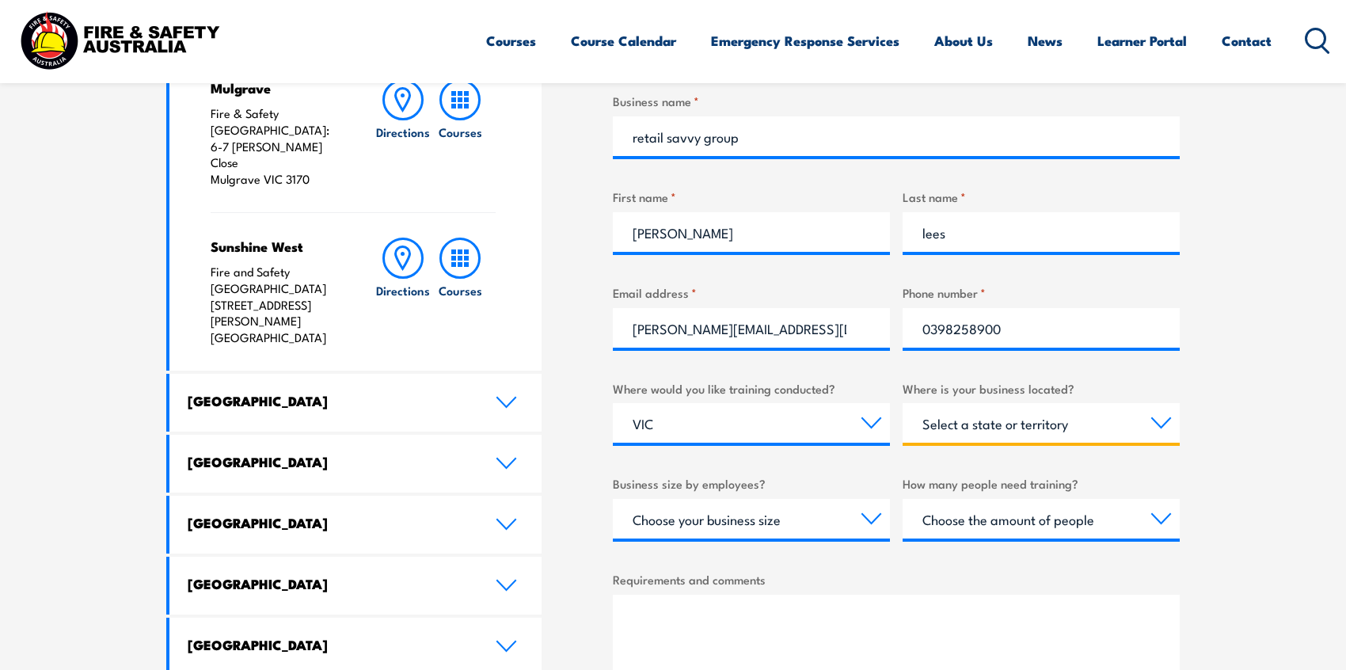
select select "VIC"
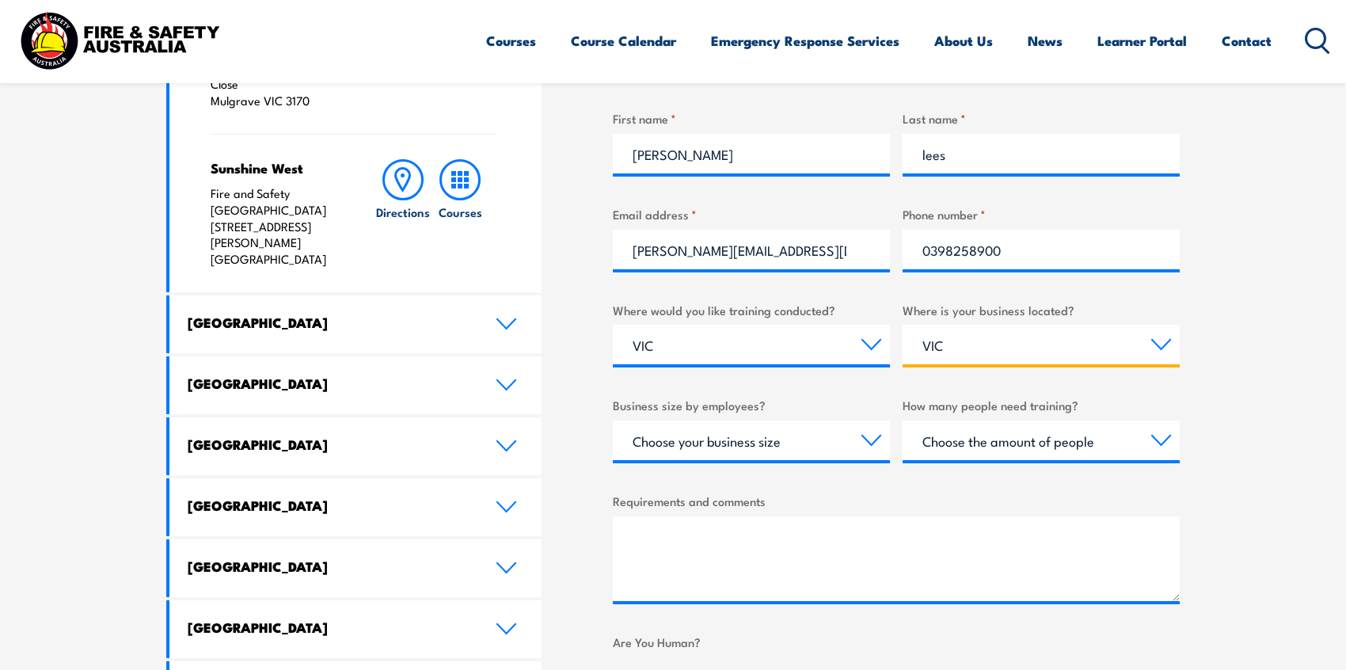
scroll to position [715, 0]
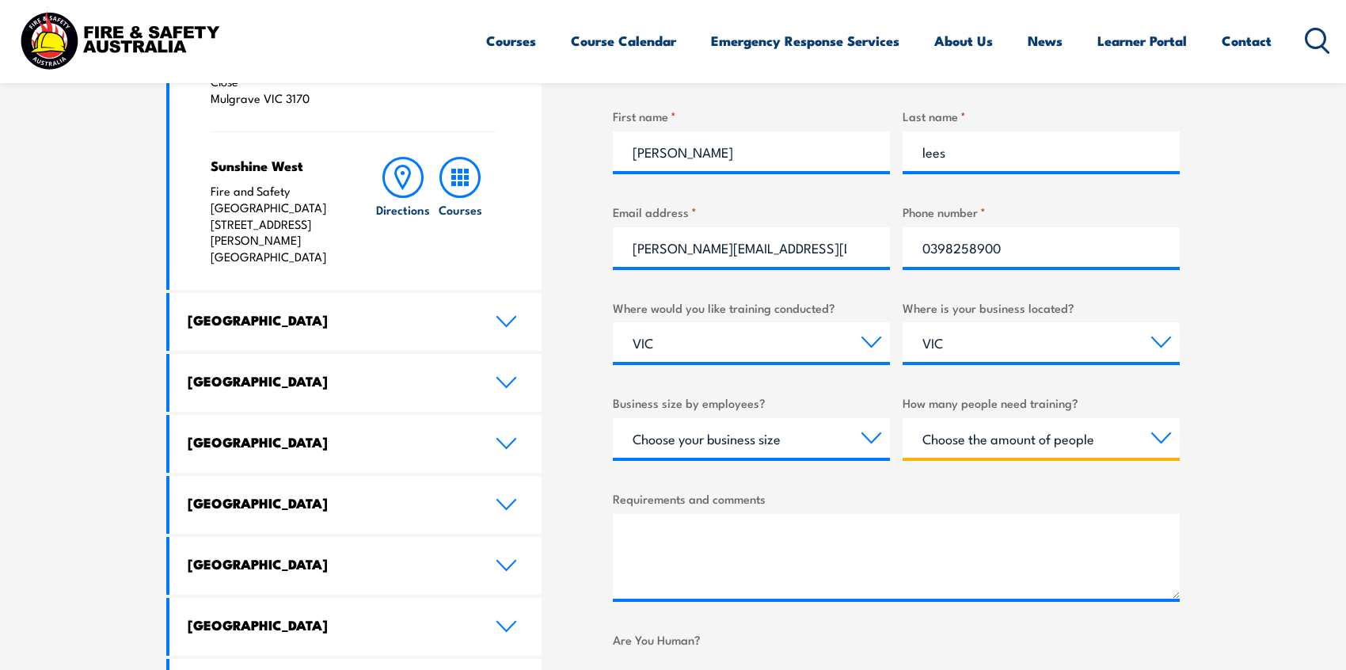
select select "1 to 4"
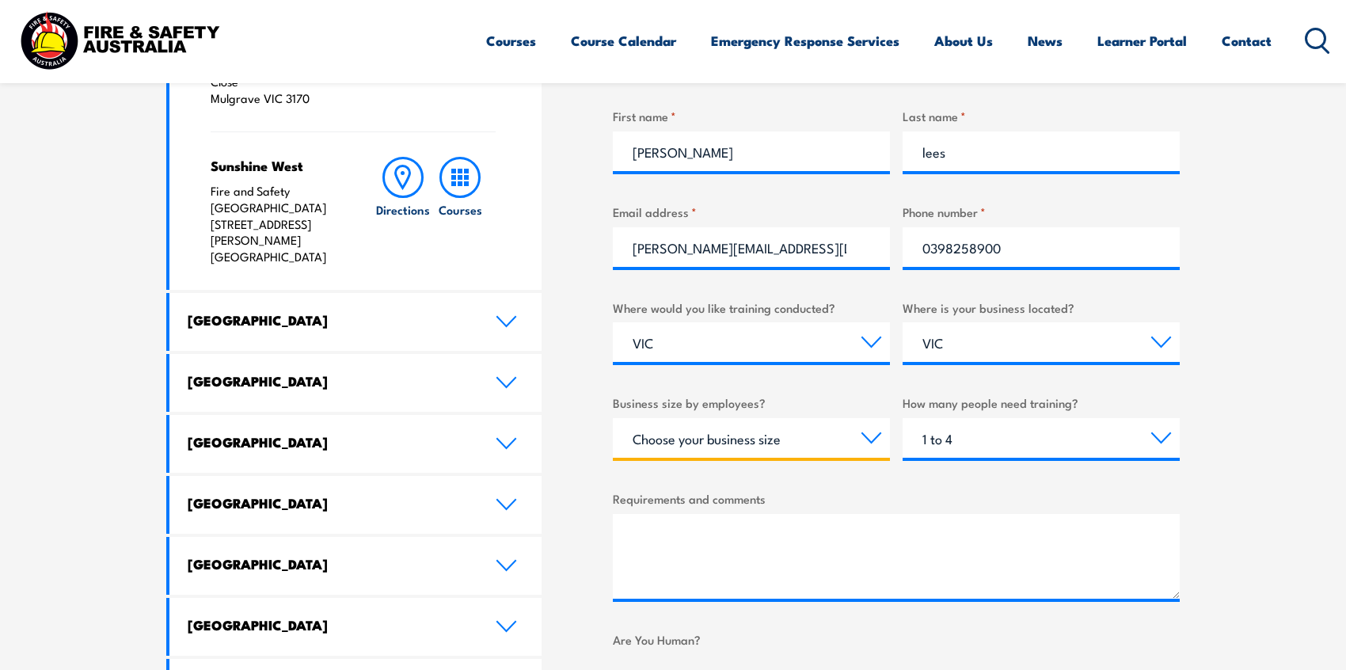
select select "1 to 19"
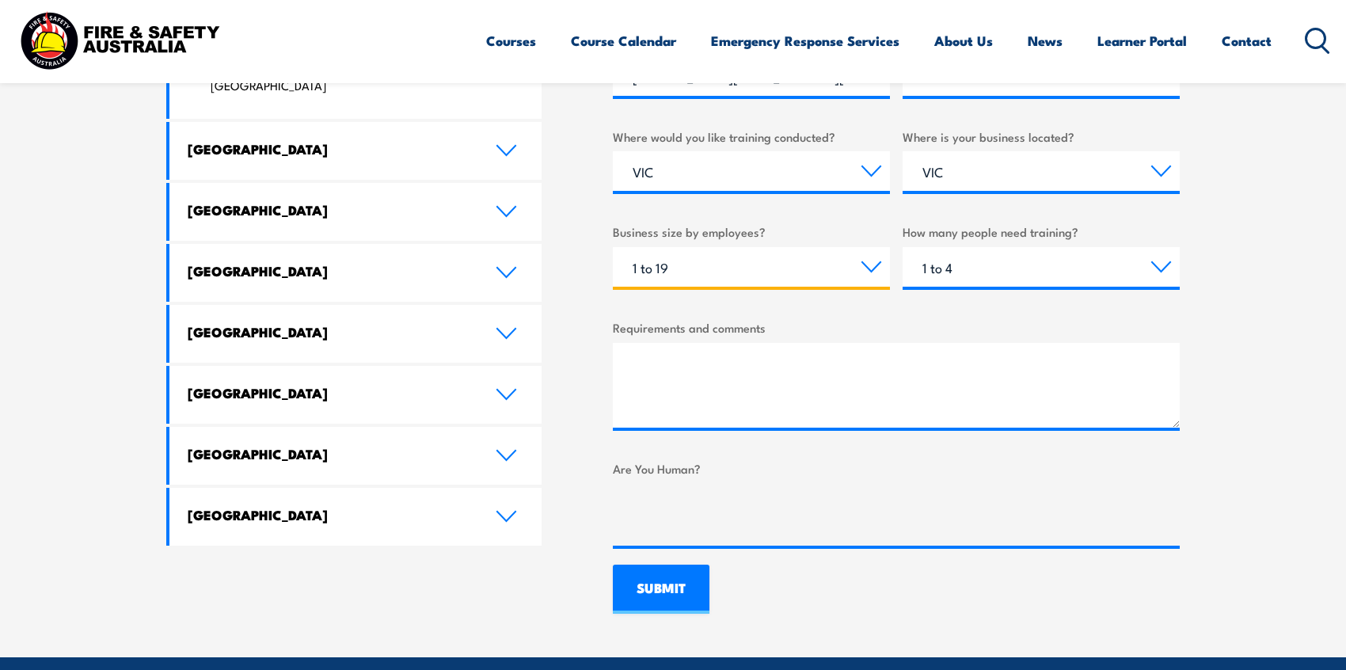
scroll to position [888, 0]
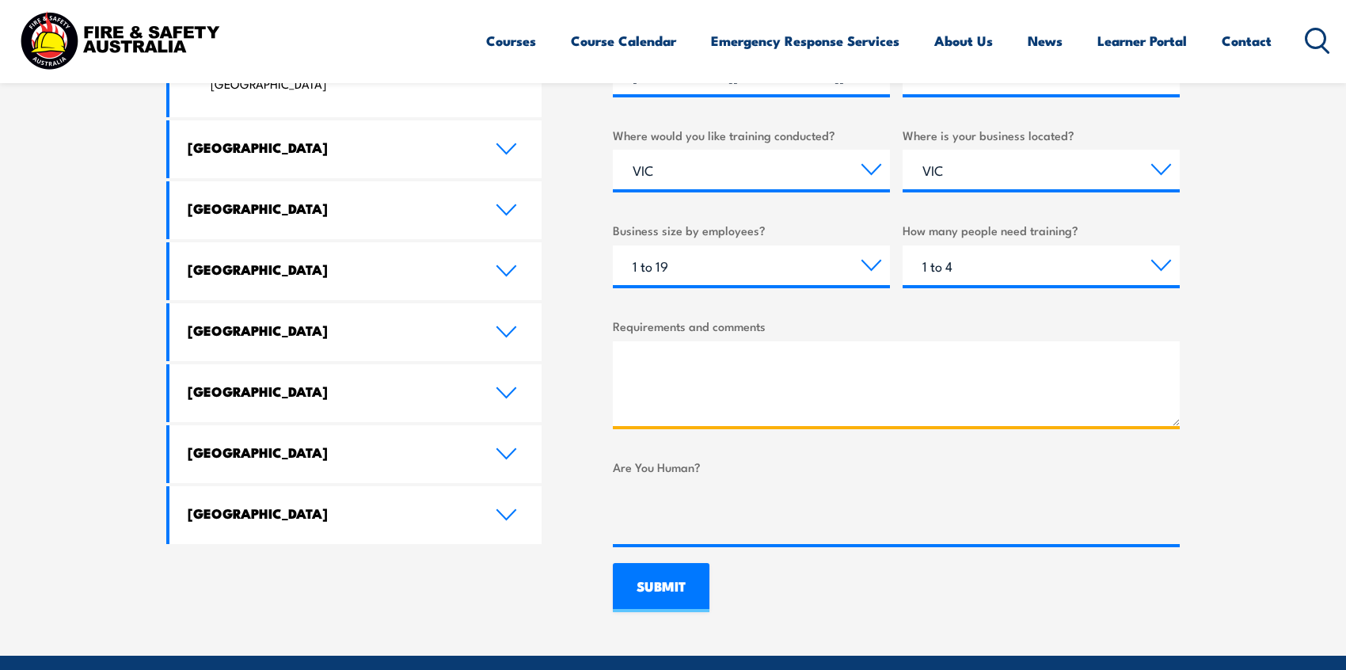
click at [675, 343] on textarea "Requirements and comments" at bounding box center [896, 383] width 567 height 85
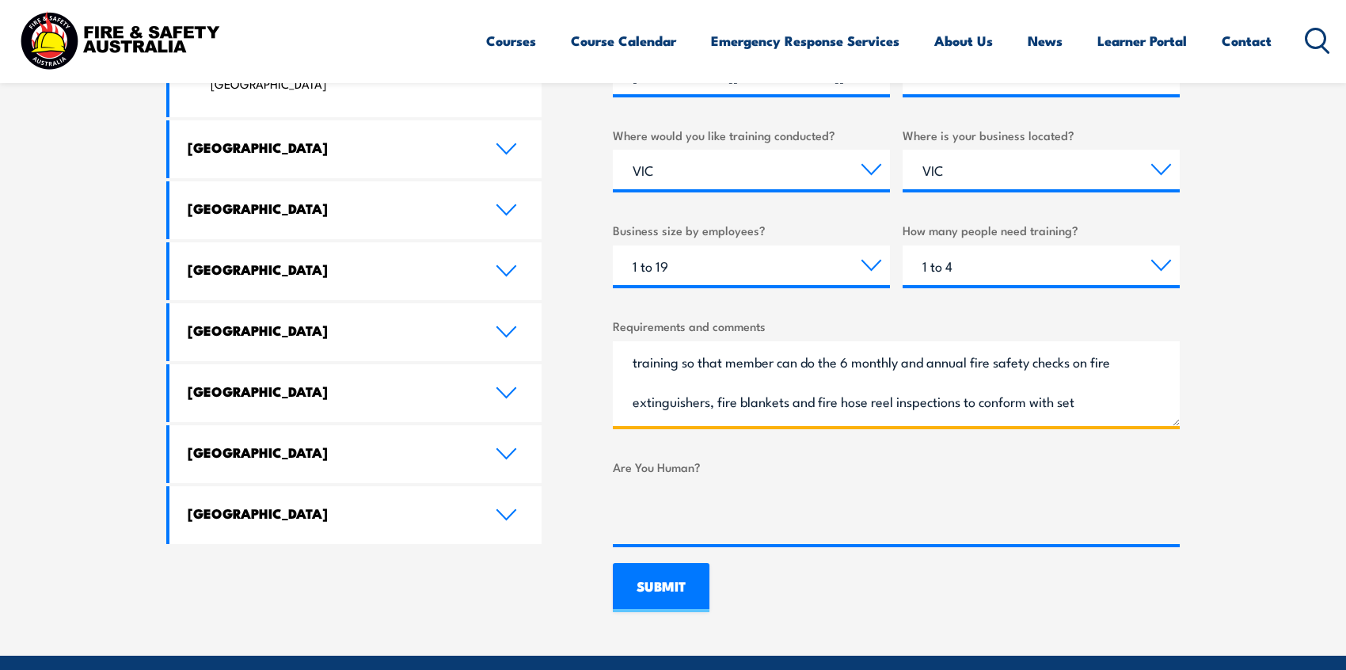
scroll to position [24, 0]
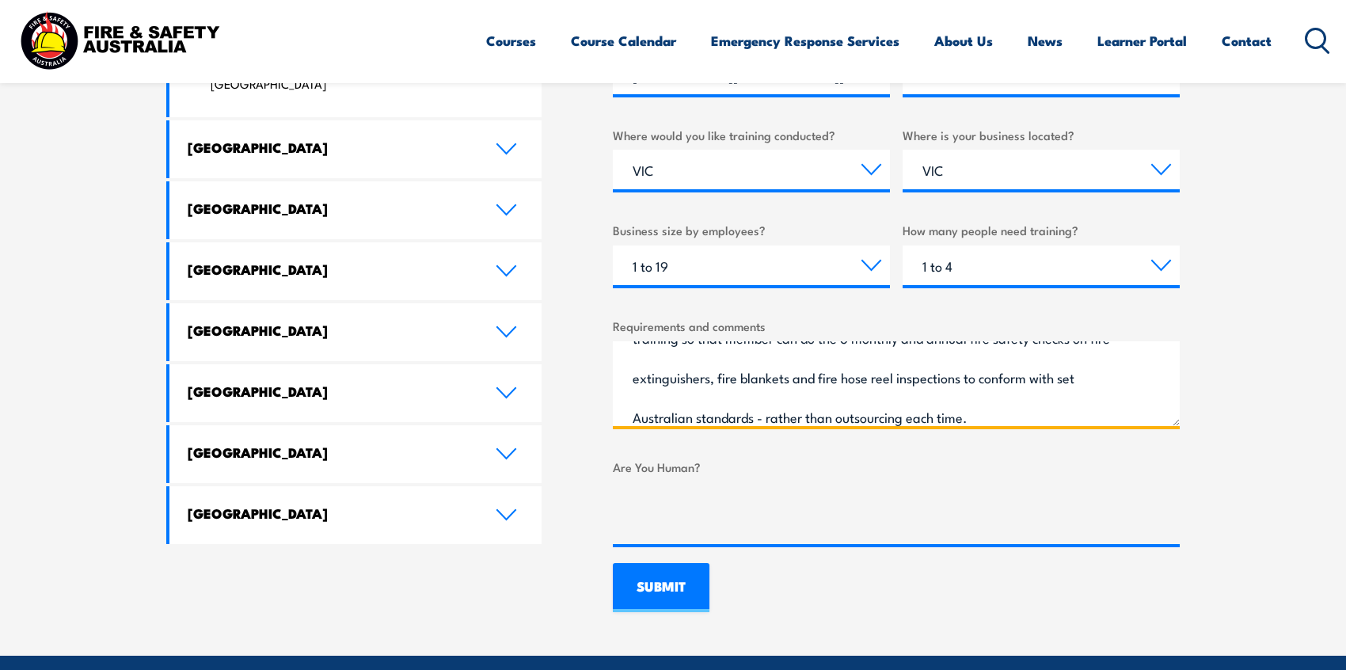
type textarea "training so that member can do the 6 monthly and annual fire safety checks on f…"
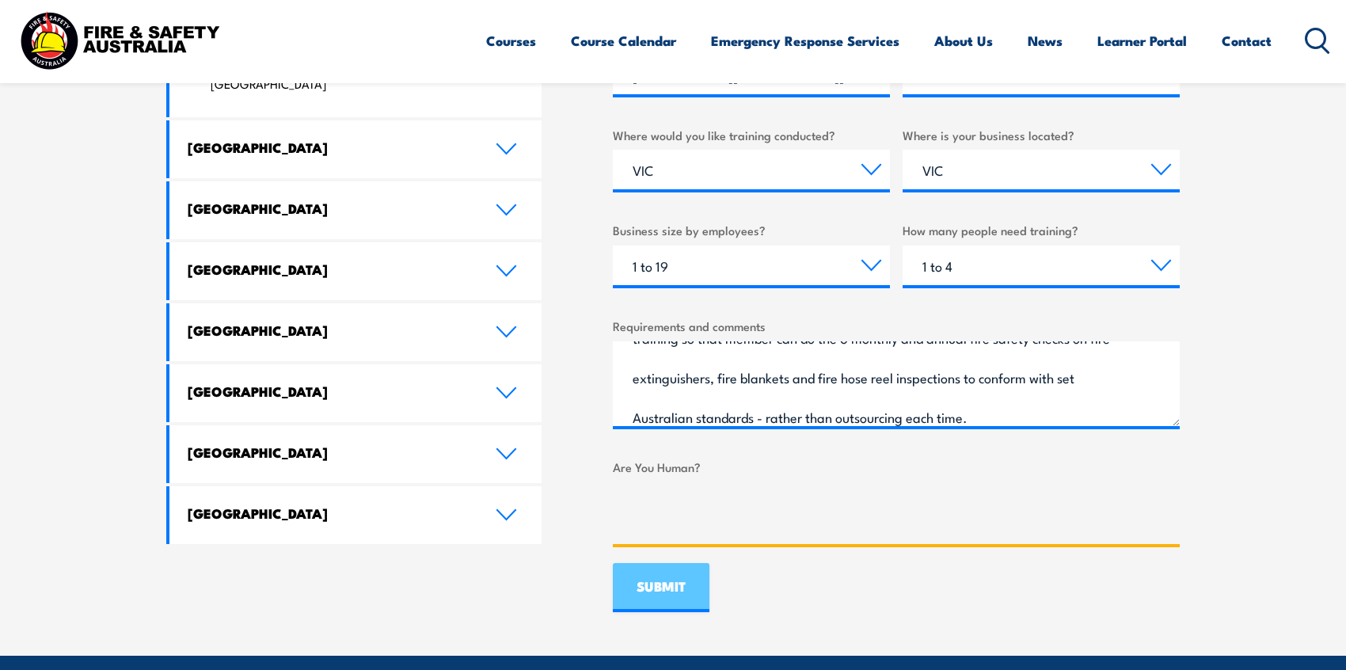
click at [679, 586] on input "SUBMIT" at bounding box center [661, 587] width 97 height 49
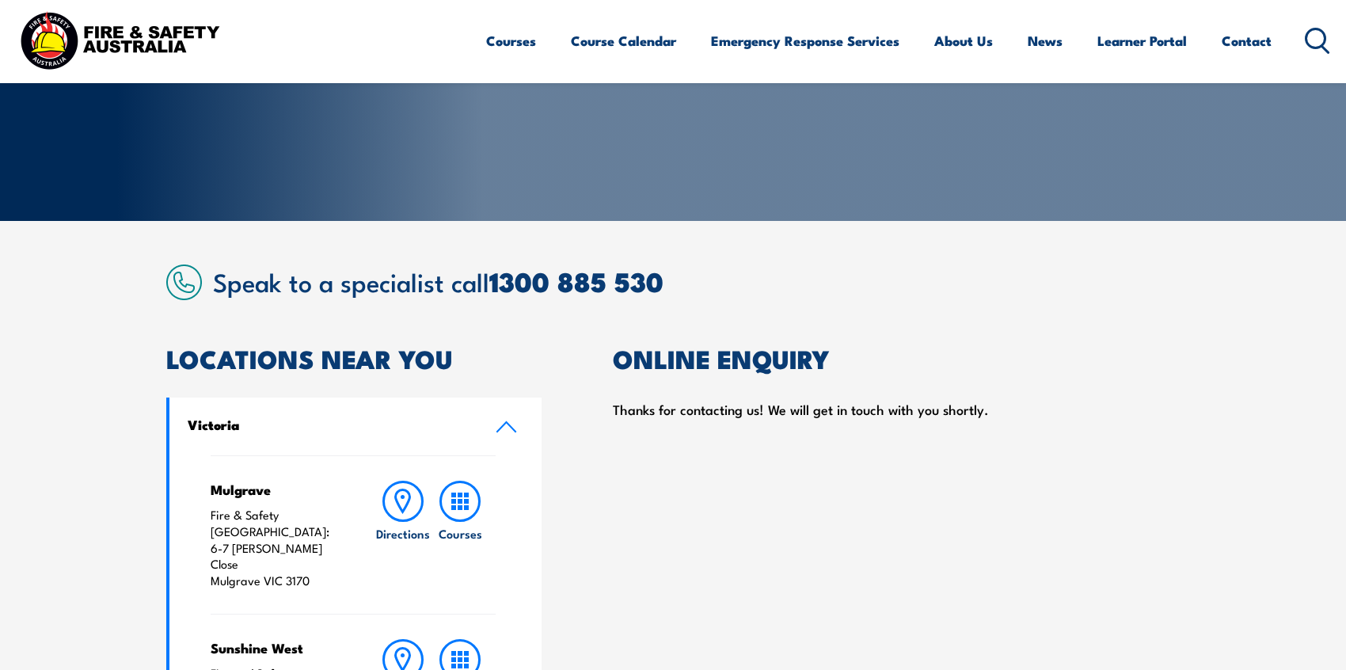
scroll to position [234, 0]
click at [1325, 43] on icon at bounding box center [1317, 41] width 25 height 26
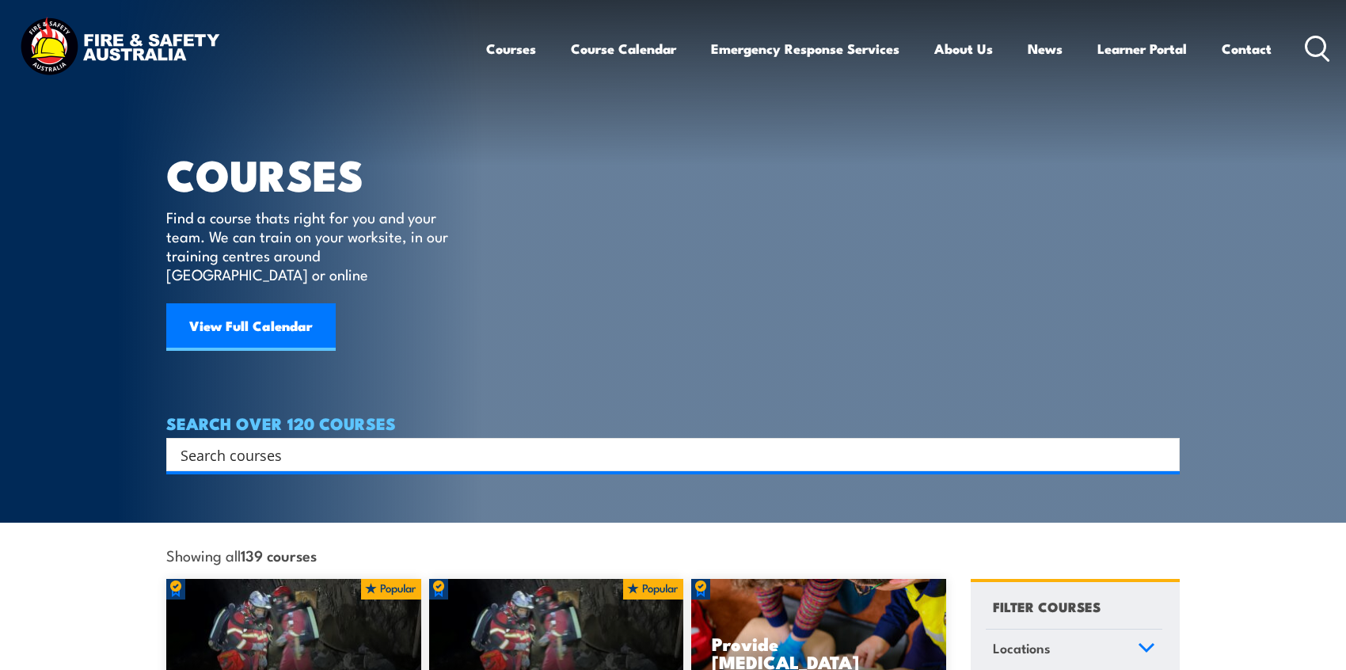
click at [323, 445] on input "Search input" at bounding box center [663, 455] width 964 height 24
paste input "CPPFES2010"
type input "CPPFES2010"
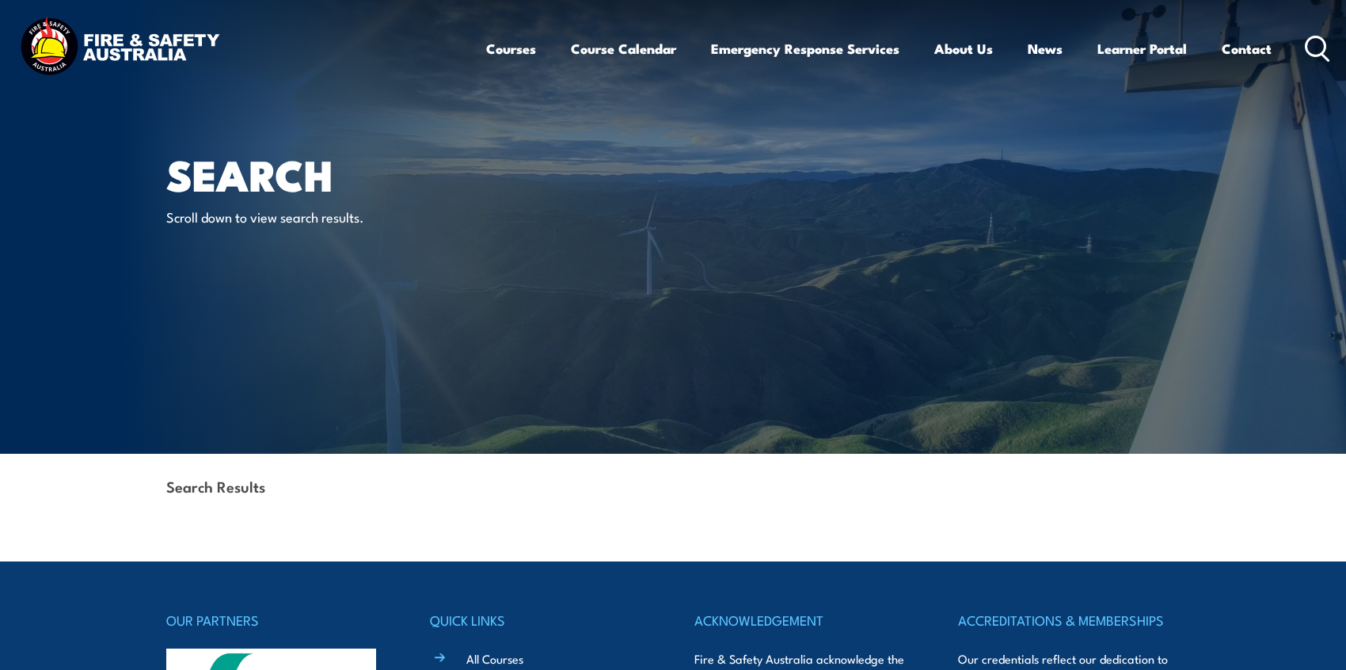
click at [1310, 49] on icon at bounding box center [1317, 49] width 25 height 26
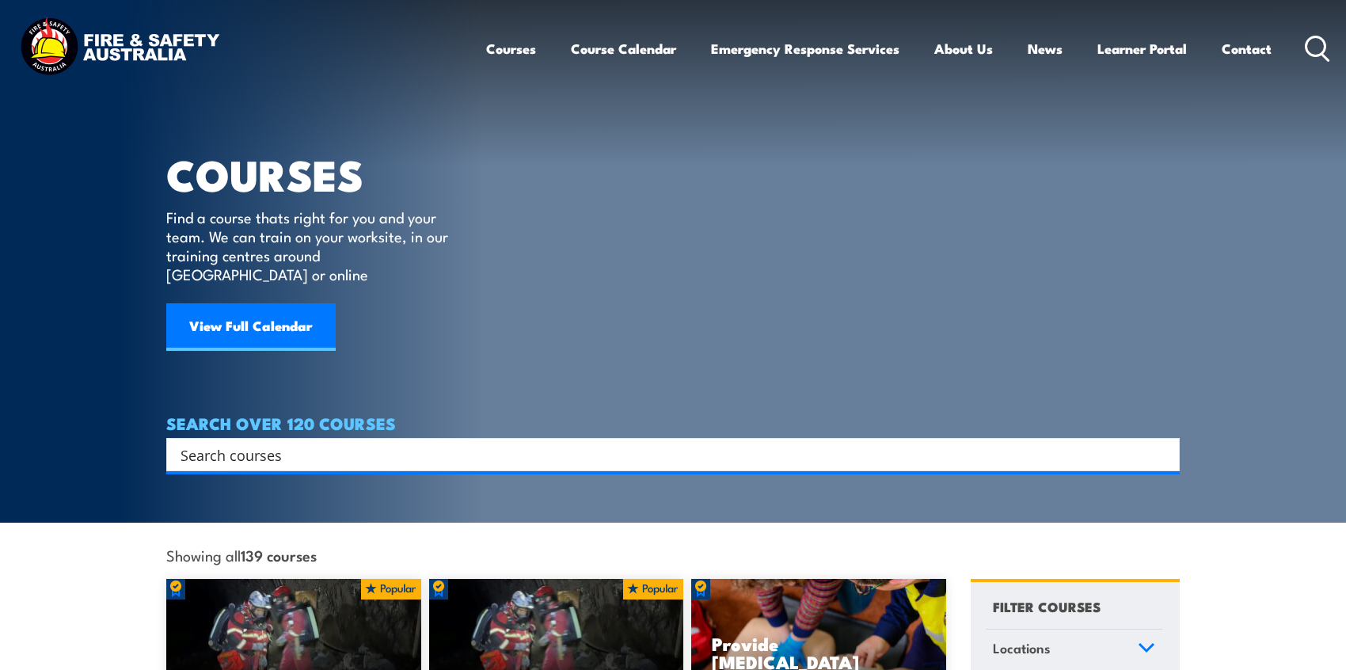
click at [305, 443] on input "Search input" at bounding box center [663, 455] width 964 height 24
paste input "CPPFES2010"
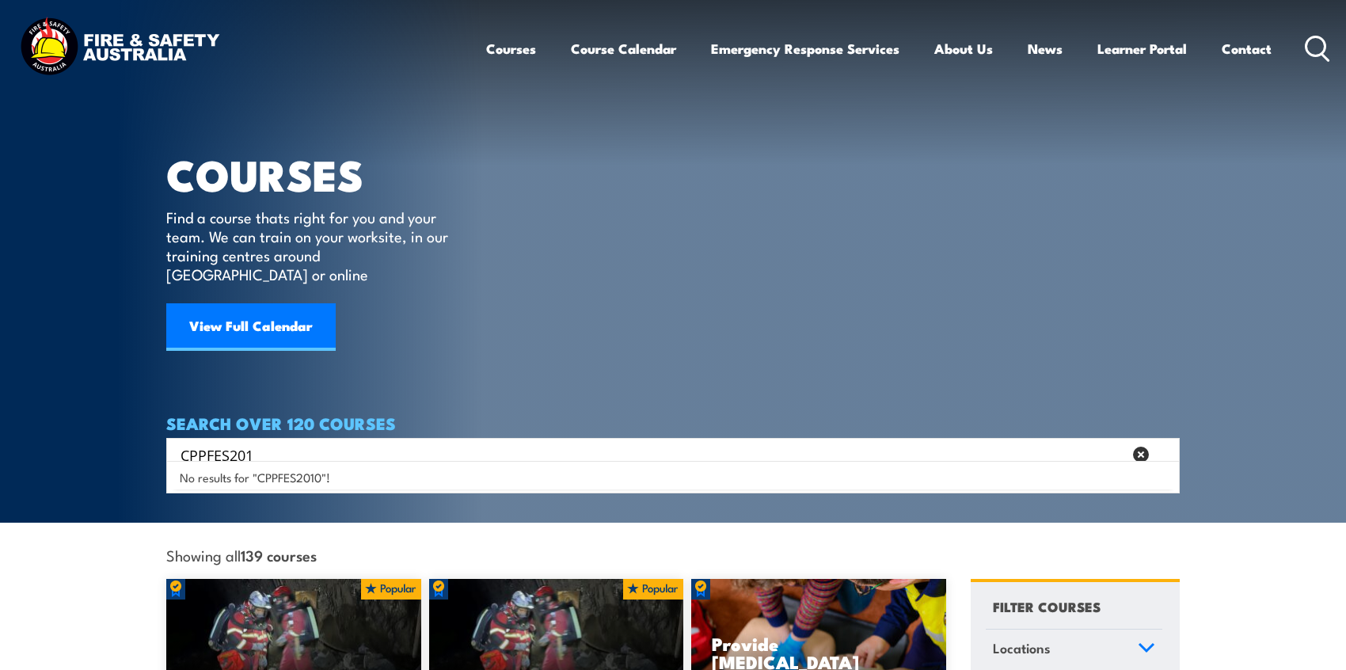
type input "CPPFES2011"
